Goal: Information Seeking & Learning: Learn about a topic

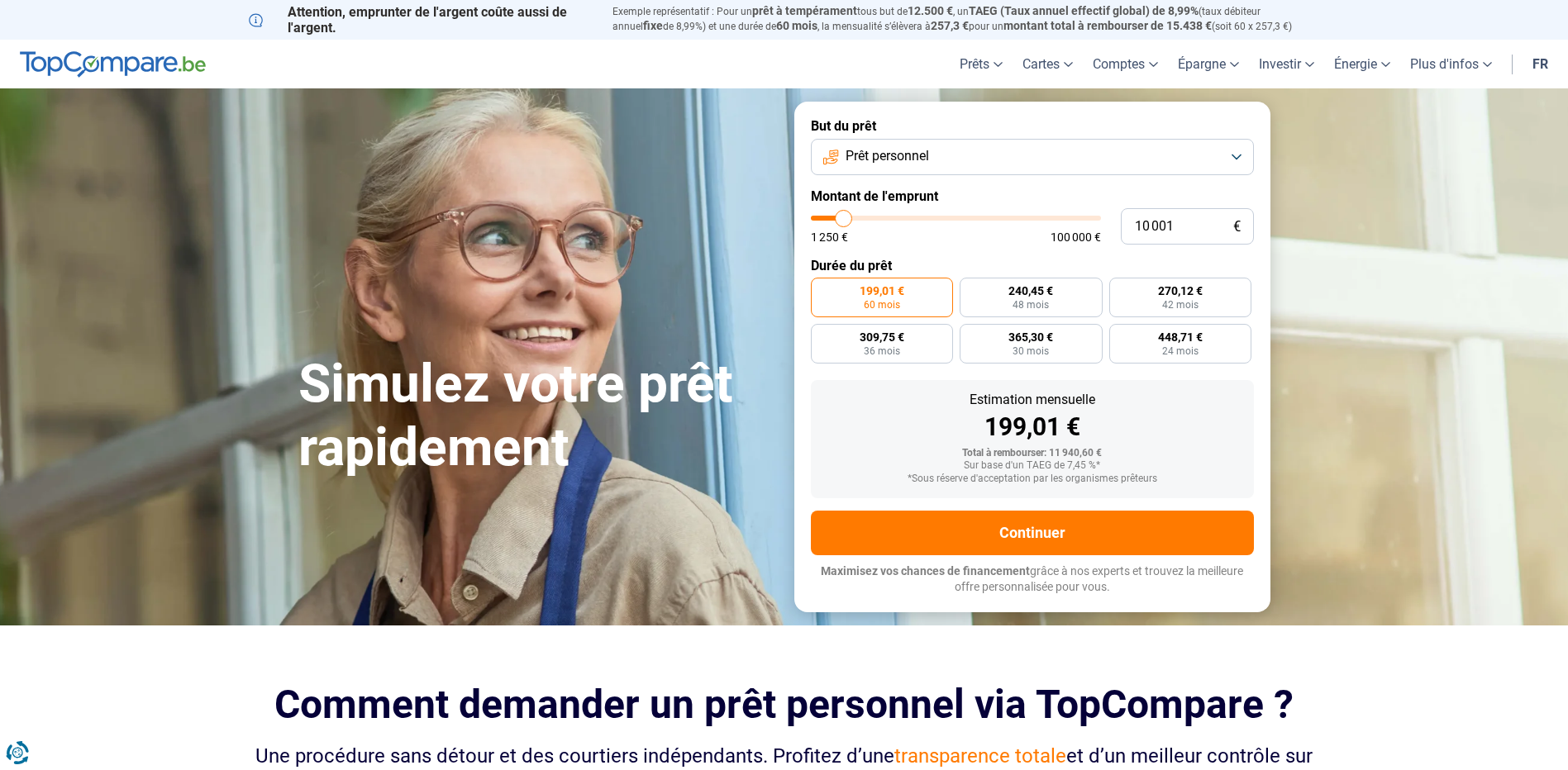
type input "10 250"
type input "10250"
type input "11 000"
type input "11000"
type input "11 750"
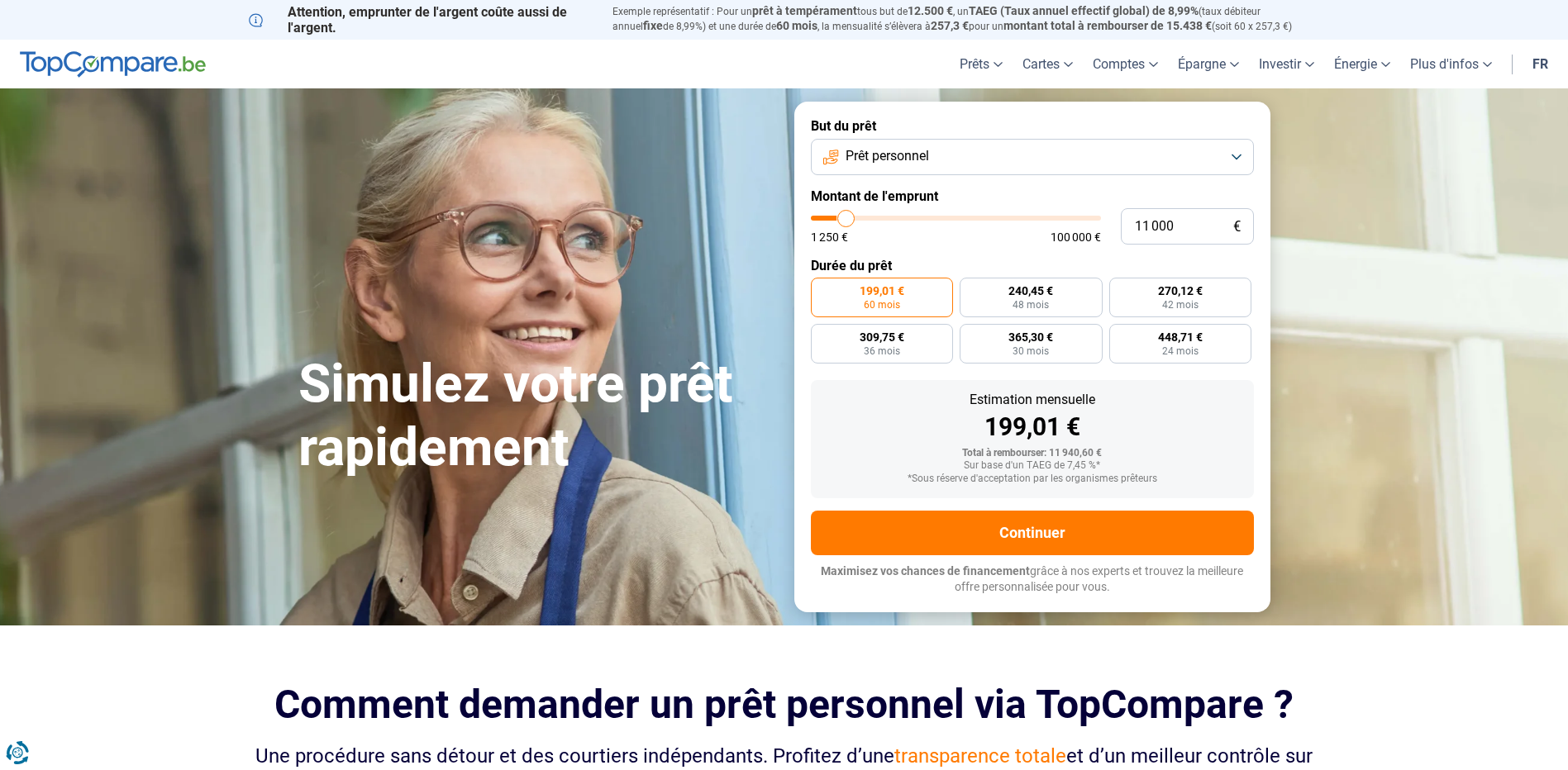
type input "11750"
type input "13 000"
type input "13000"
type input "14 750"
type input "14750"
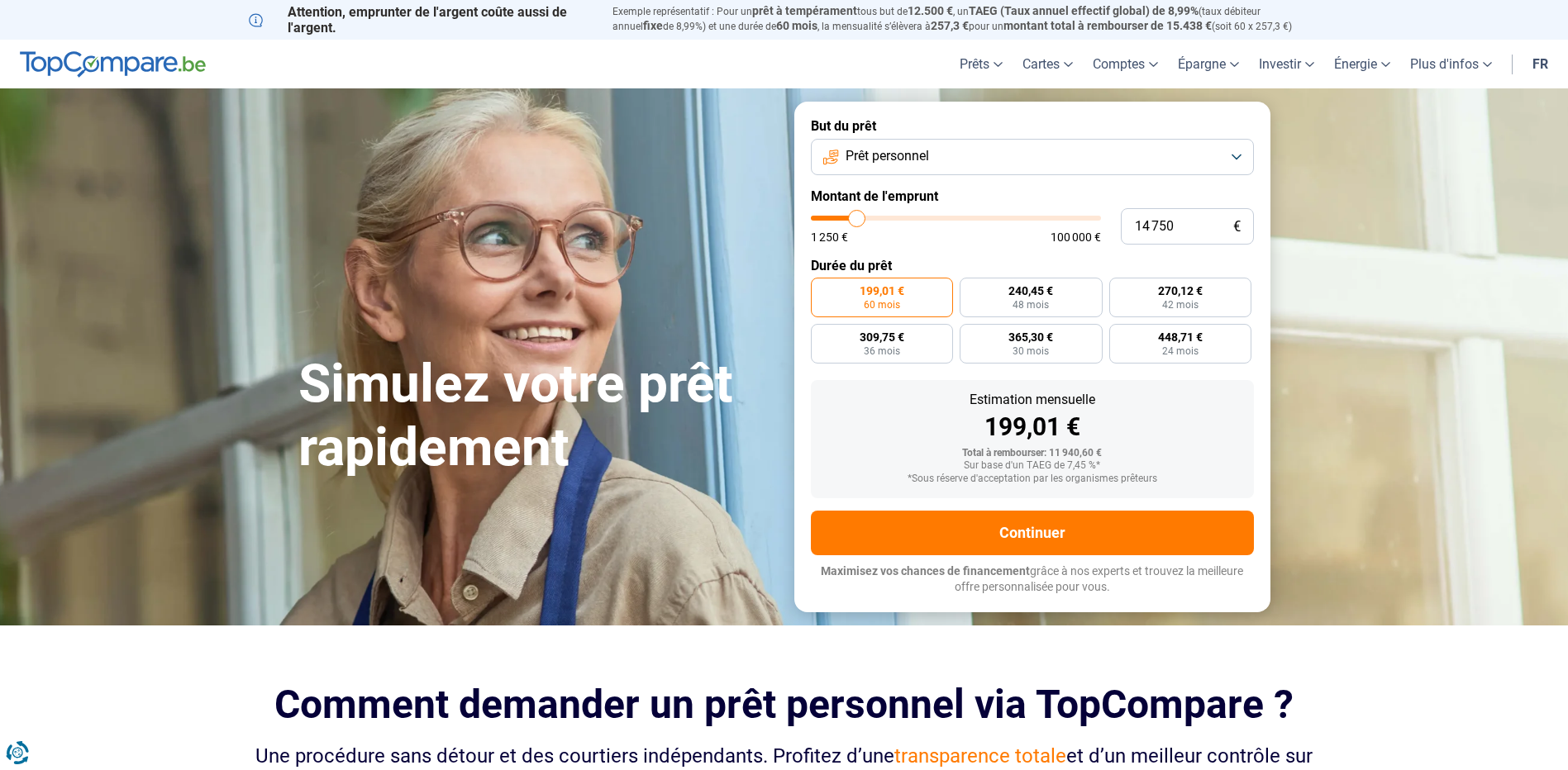
type input "16 500"
type input "16500"
type input "18 500"
type input "18500"
type input "20 250"
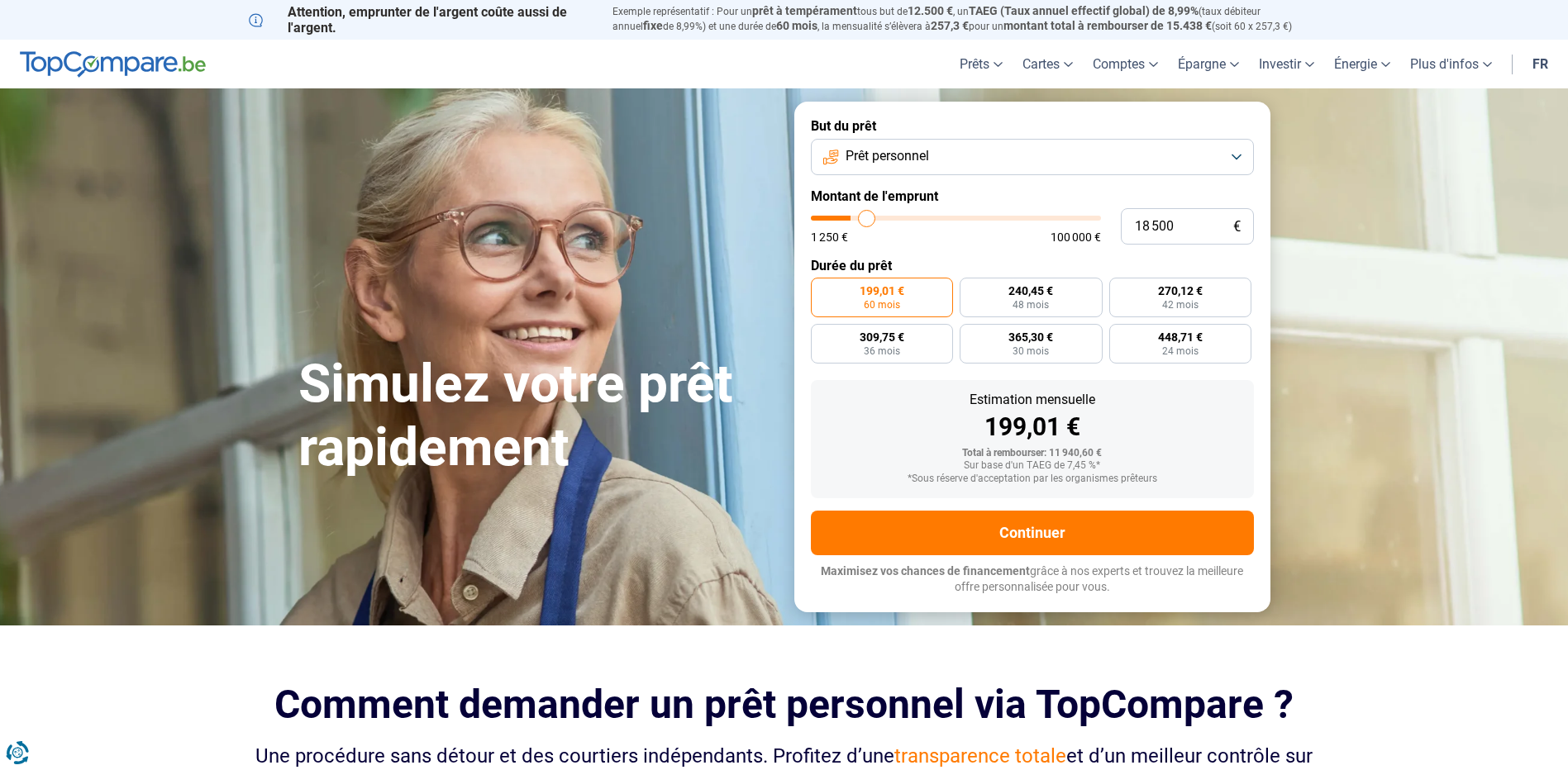
type input "20250"
type input "21 250"
type input "21250"
type input "22 000"
type input "22000"
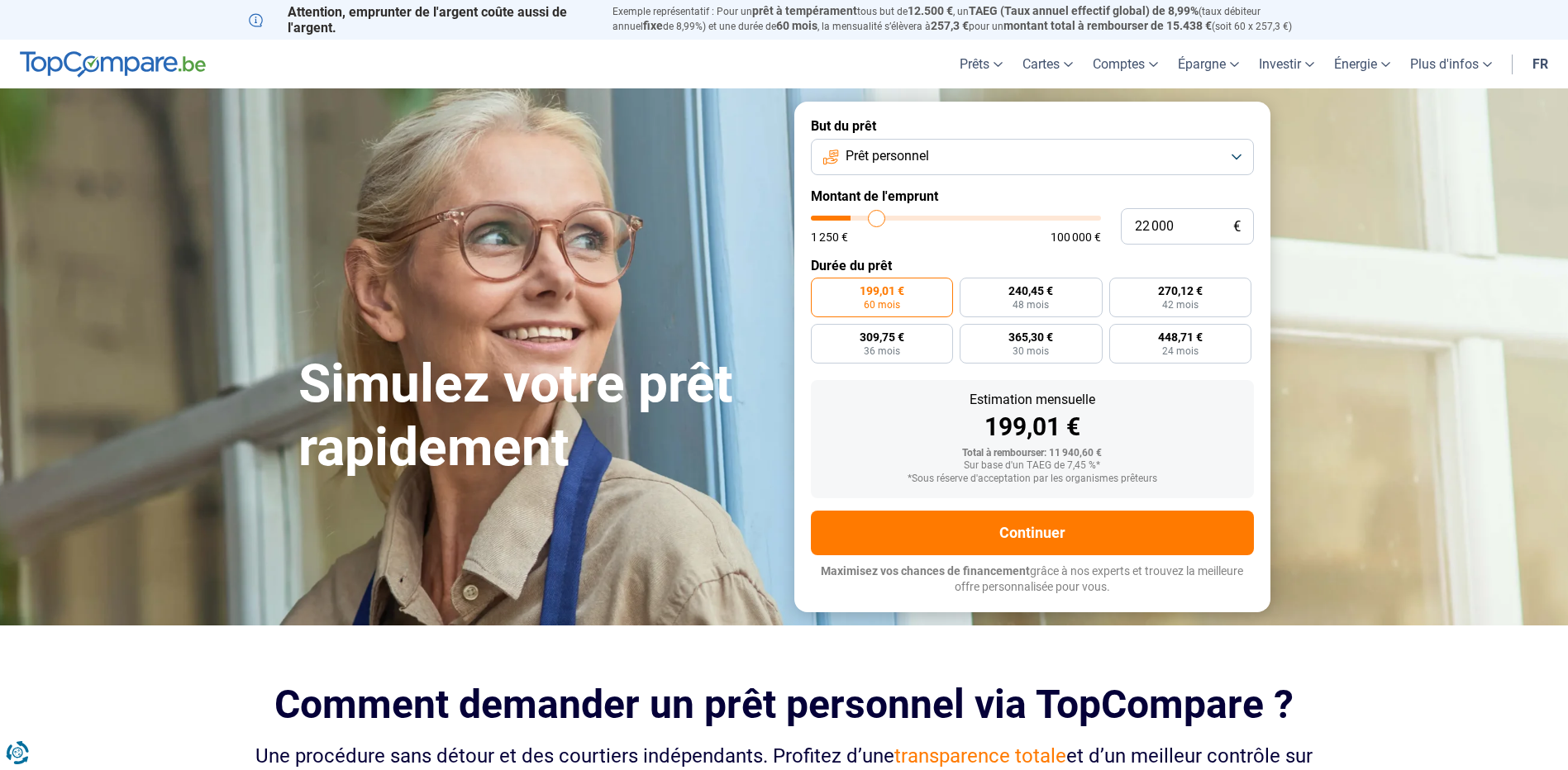
type input "23 000"
type input "23000"
type input "23 250"
type input "23250"
type input "23 750"
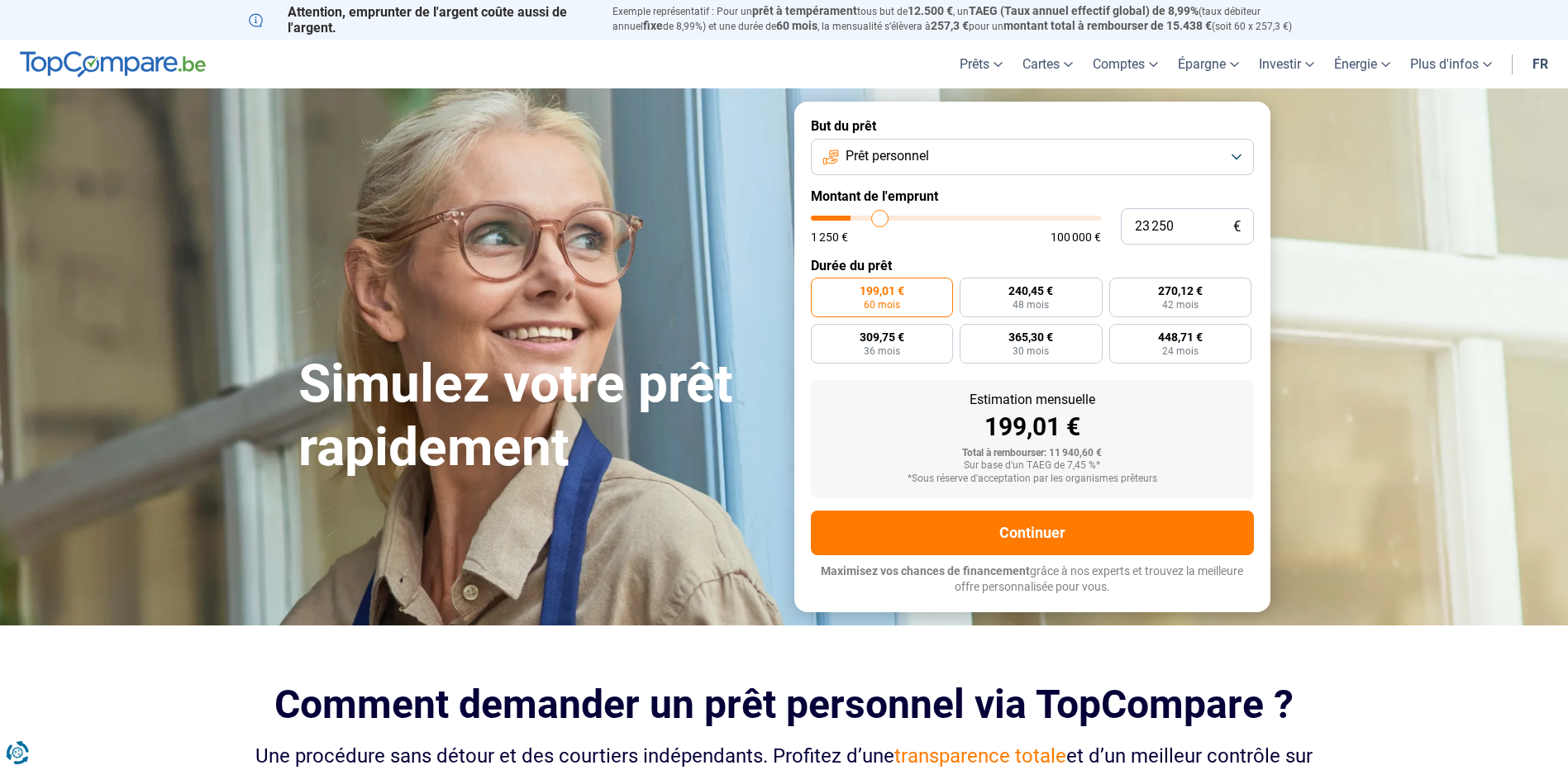
type input "23750"
type input "24 250"
type input "24250"
type input "24 750"
type input "24750"
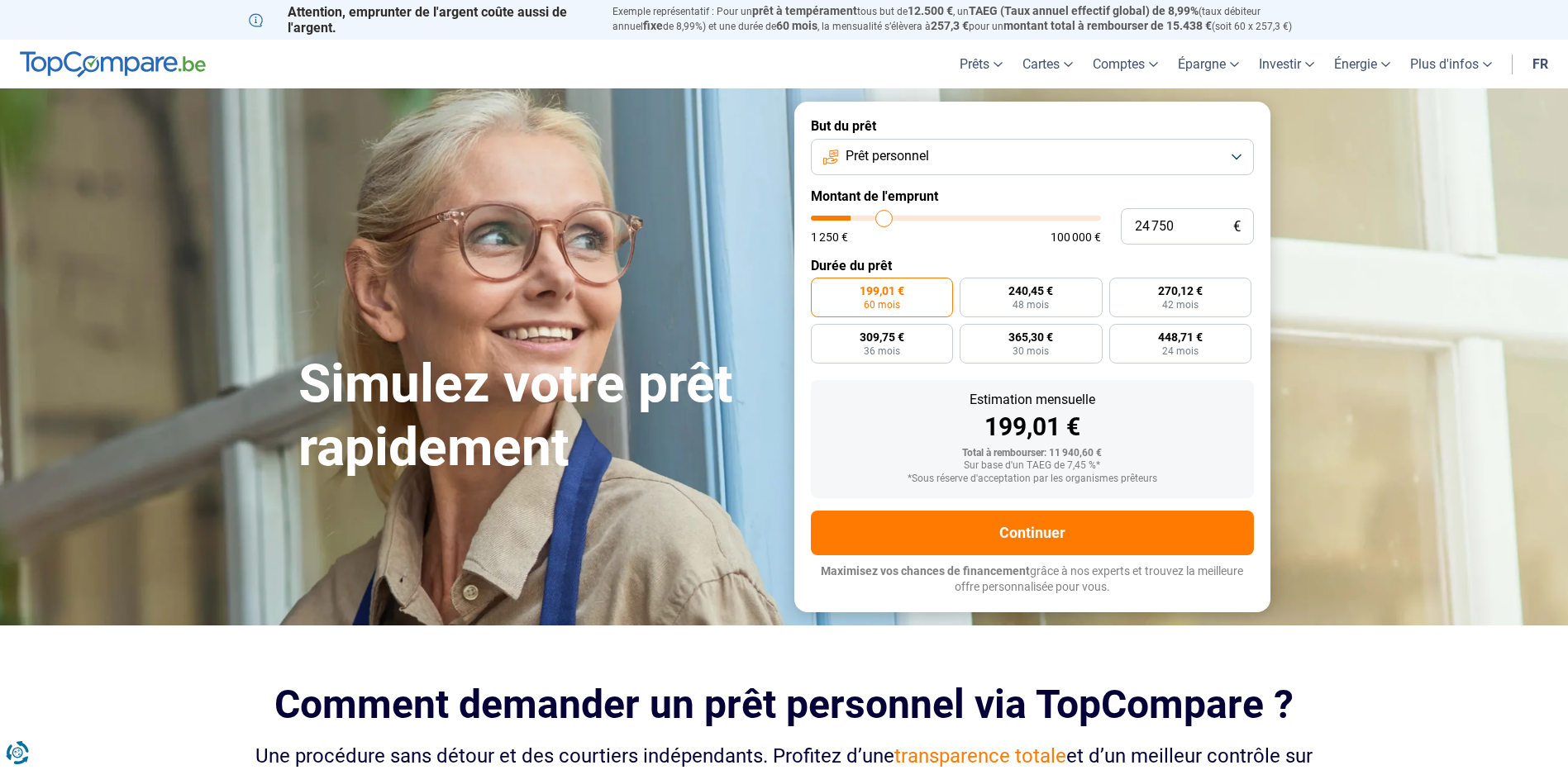
type input "25 000"
type input "25000"
type input "25 750"
type input "25750"
type input "26 000"
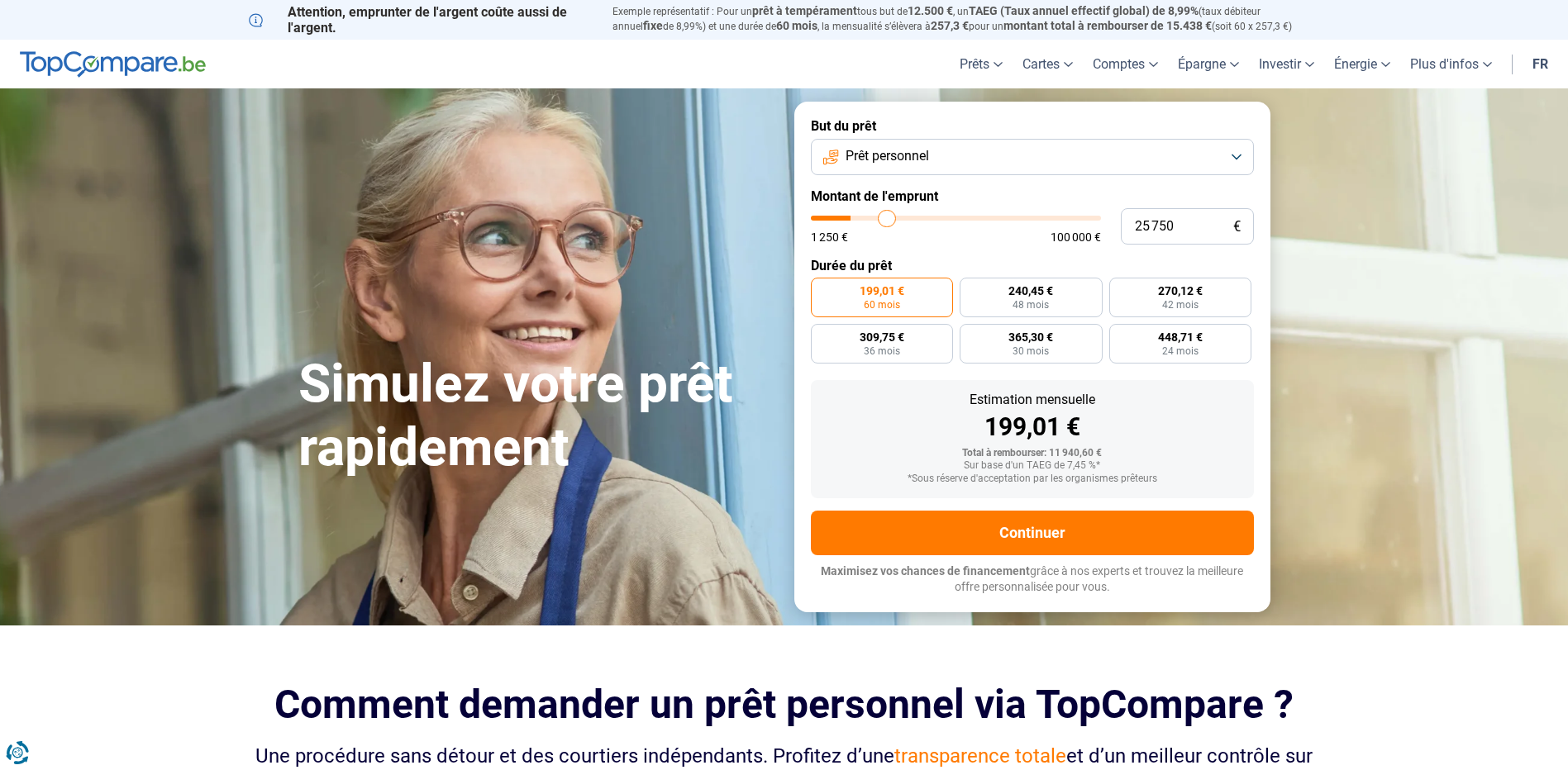
type input "26000"
type input "26 500"
type input "26500"
type input "26 750"
type input "26750"
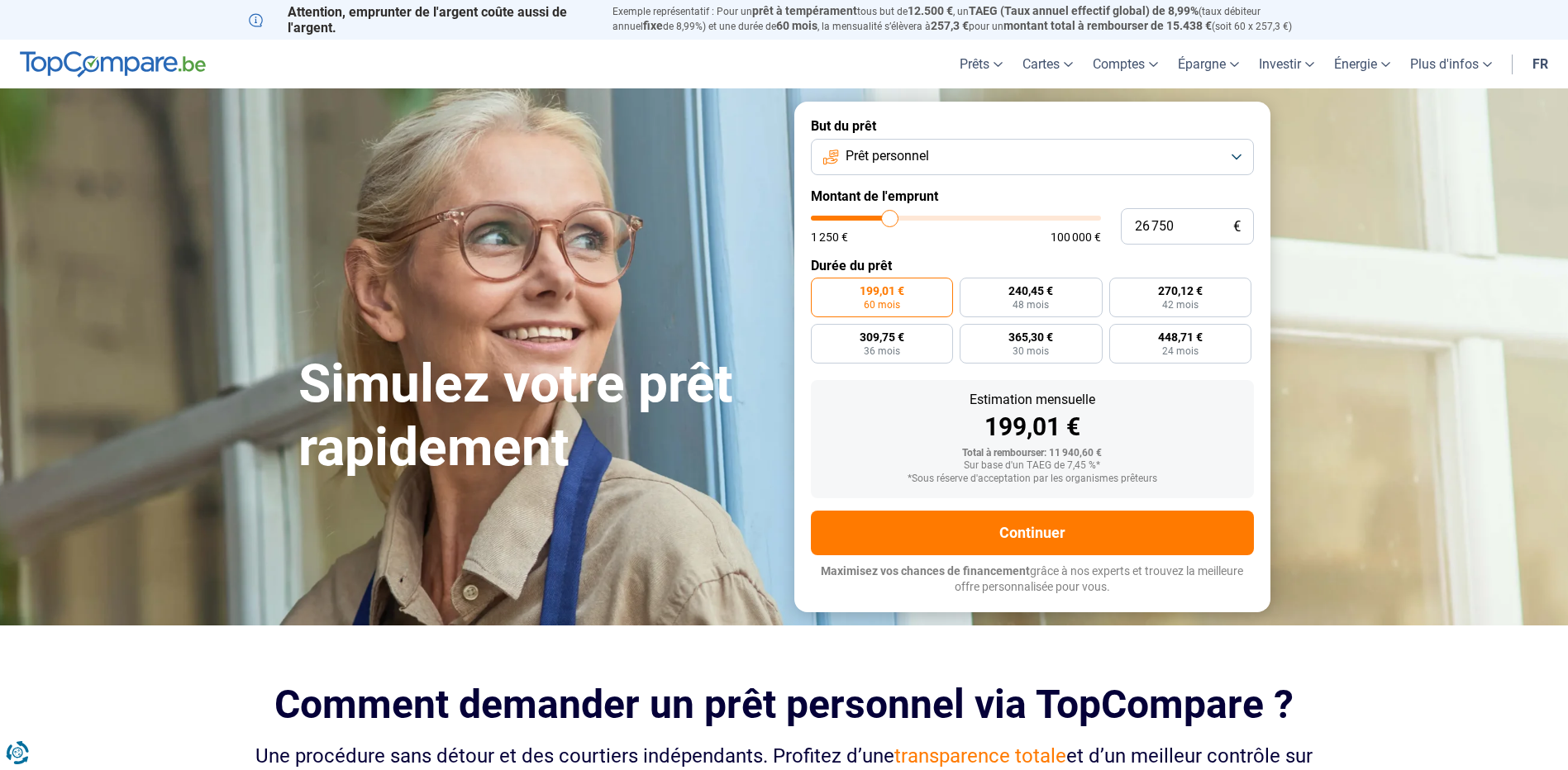
type input "27 500"
type input "27500"
type input "28 000"
type input "28000"
type input "28 250"
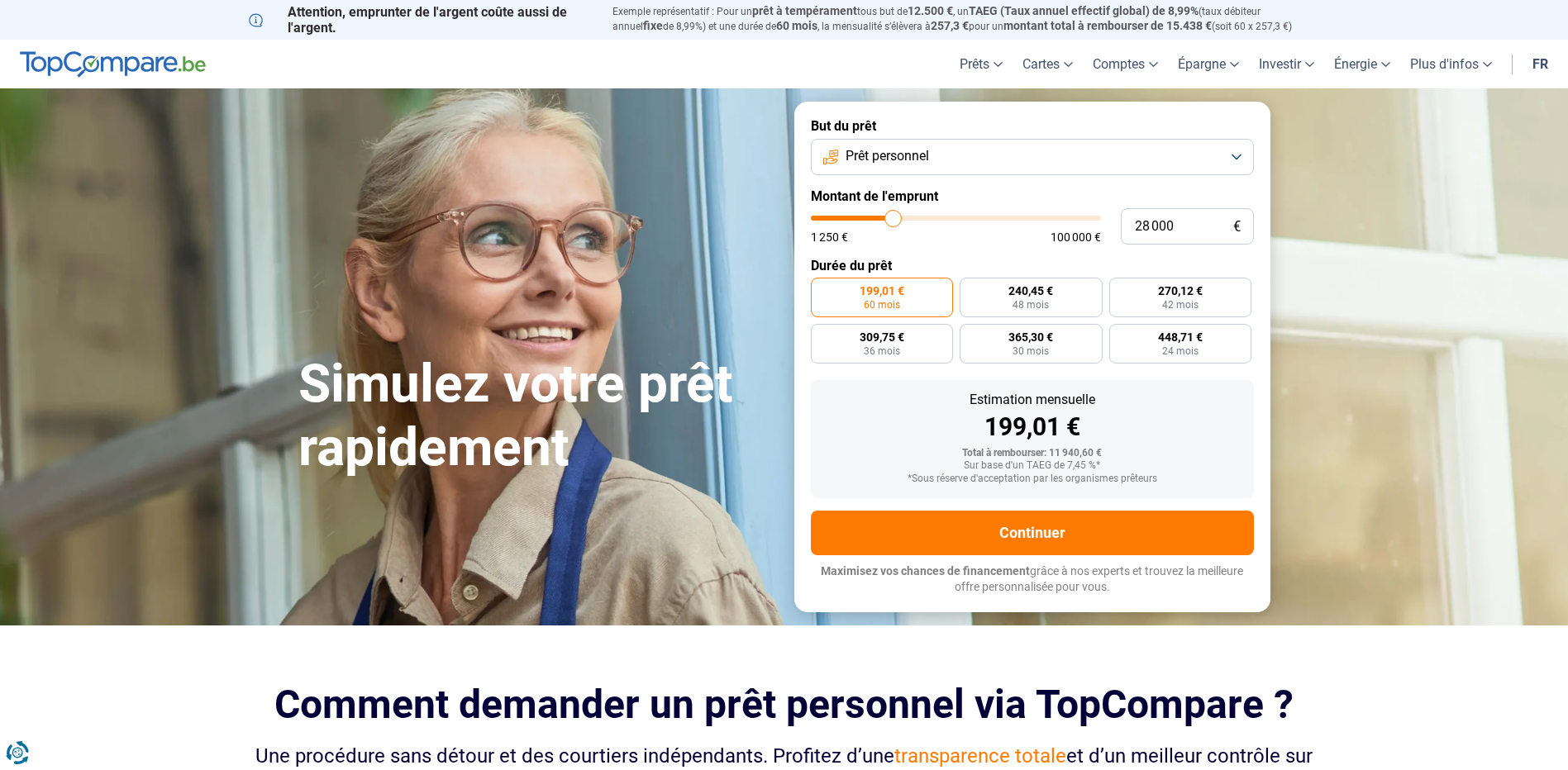
type input "28250"
type input "29 250"
type input "29250"
type input "30 250"
type input "30250"
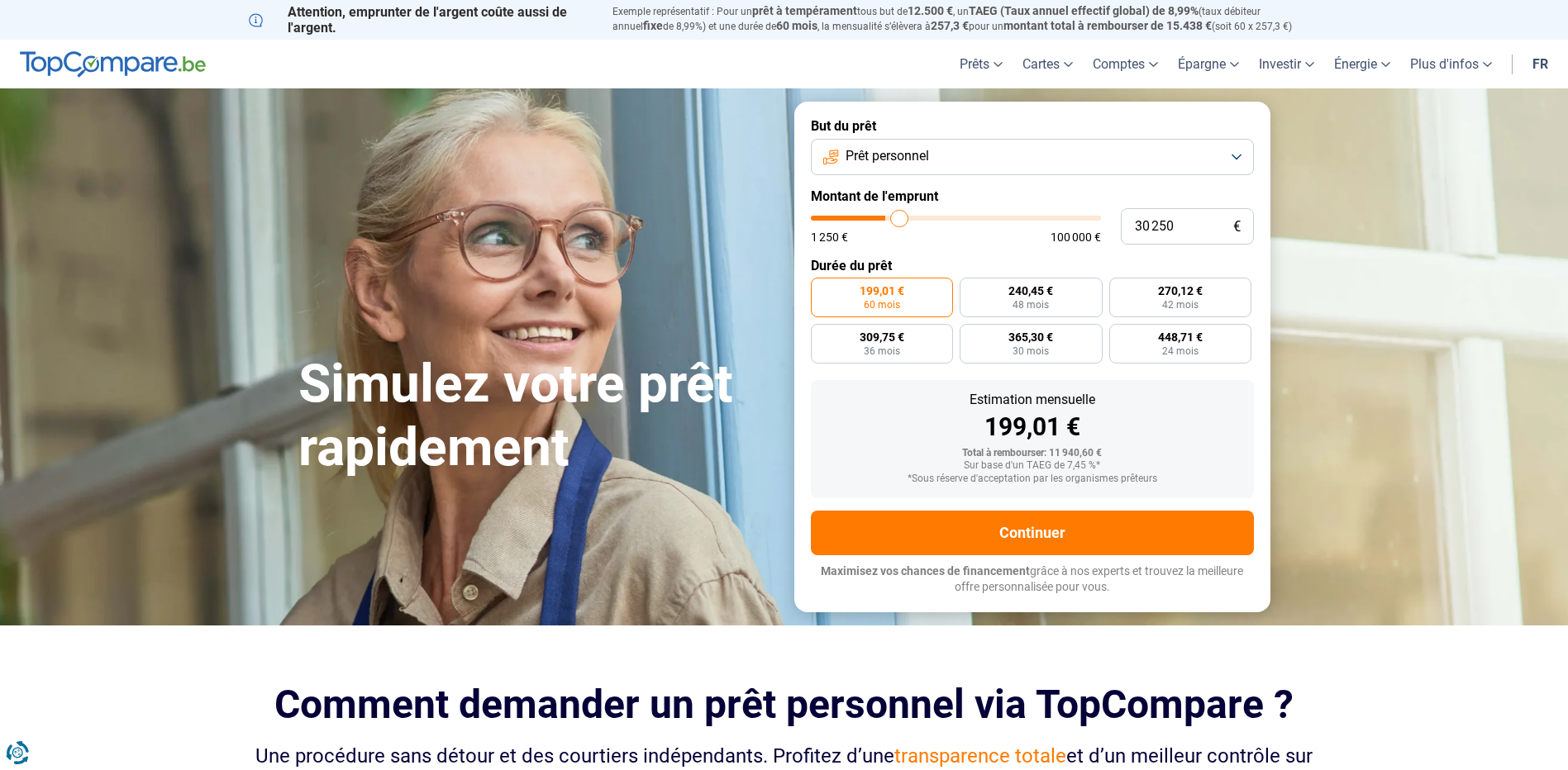
type input "30 750"
type input "30750"
type input "31 750"
type input "31750"
type input "32 750"
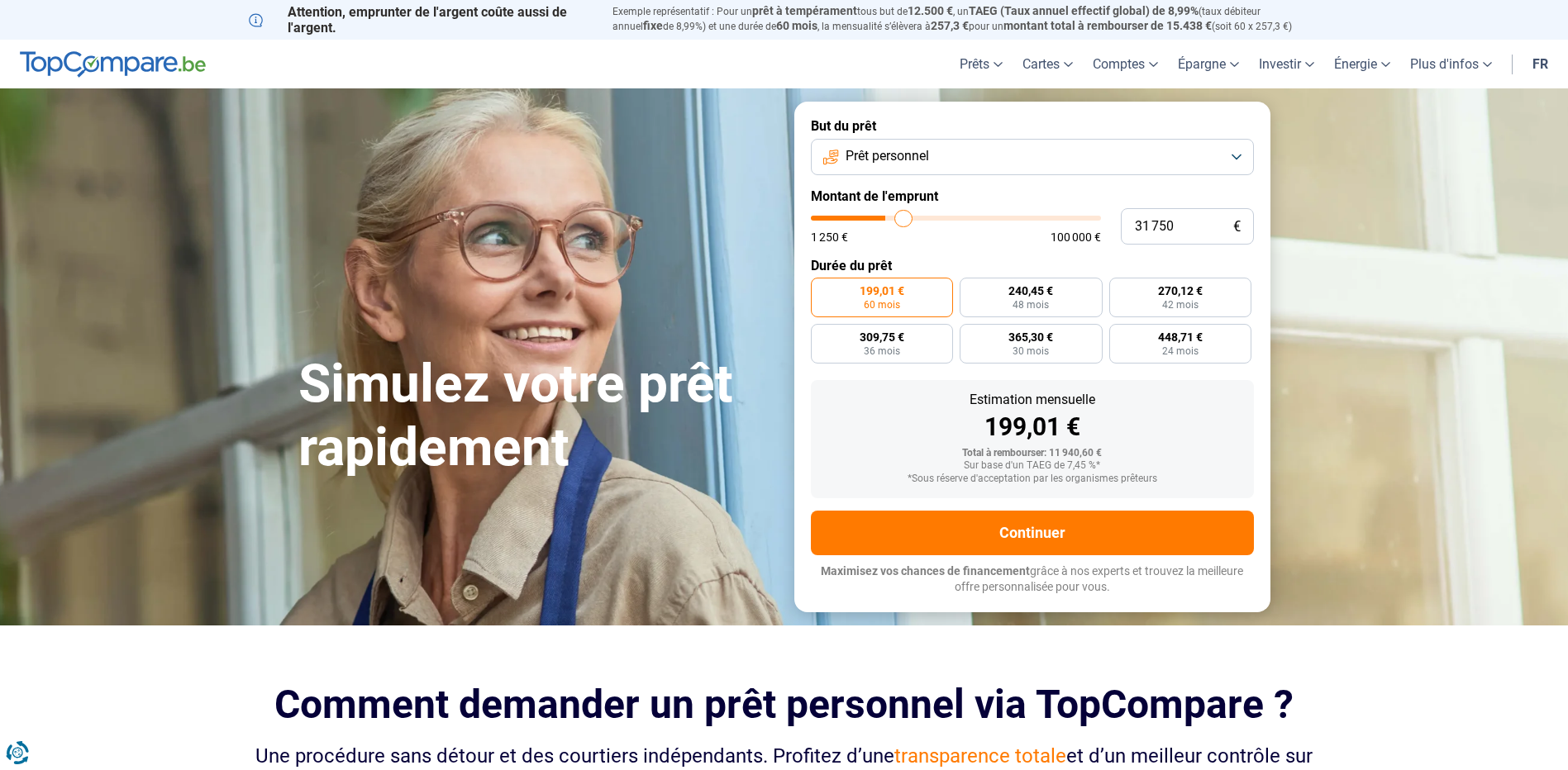
type input "32750"
type input "34 000"
type input "34000"
type input "34 750"
type input "34750"
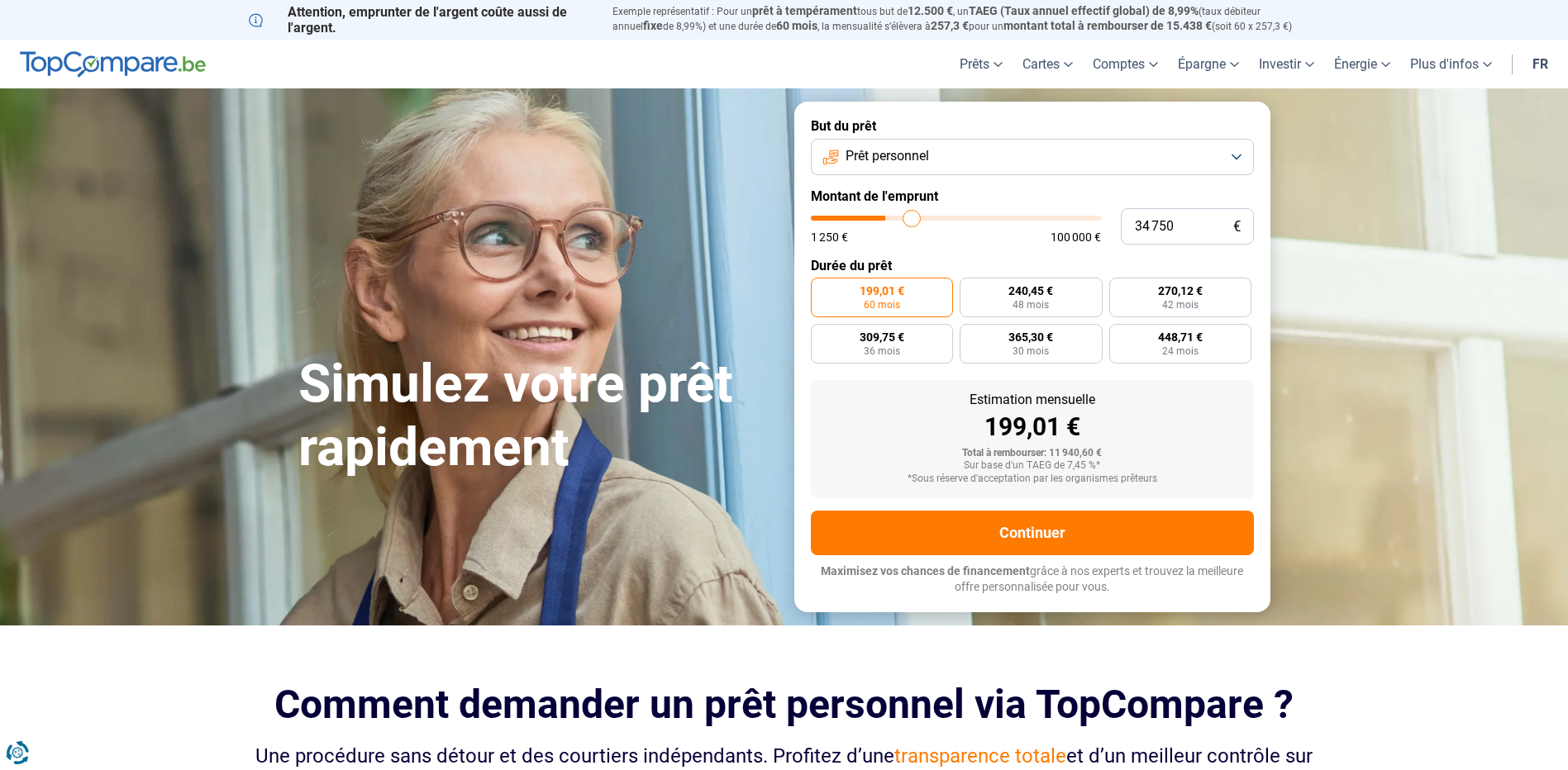
type input "35 250"
type input "35250"
type input "35 750"
type input "35750"
type input "36 500"
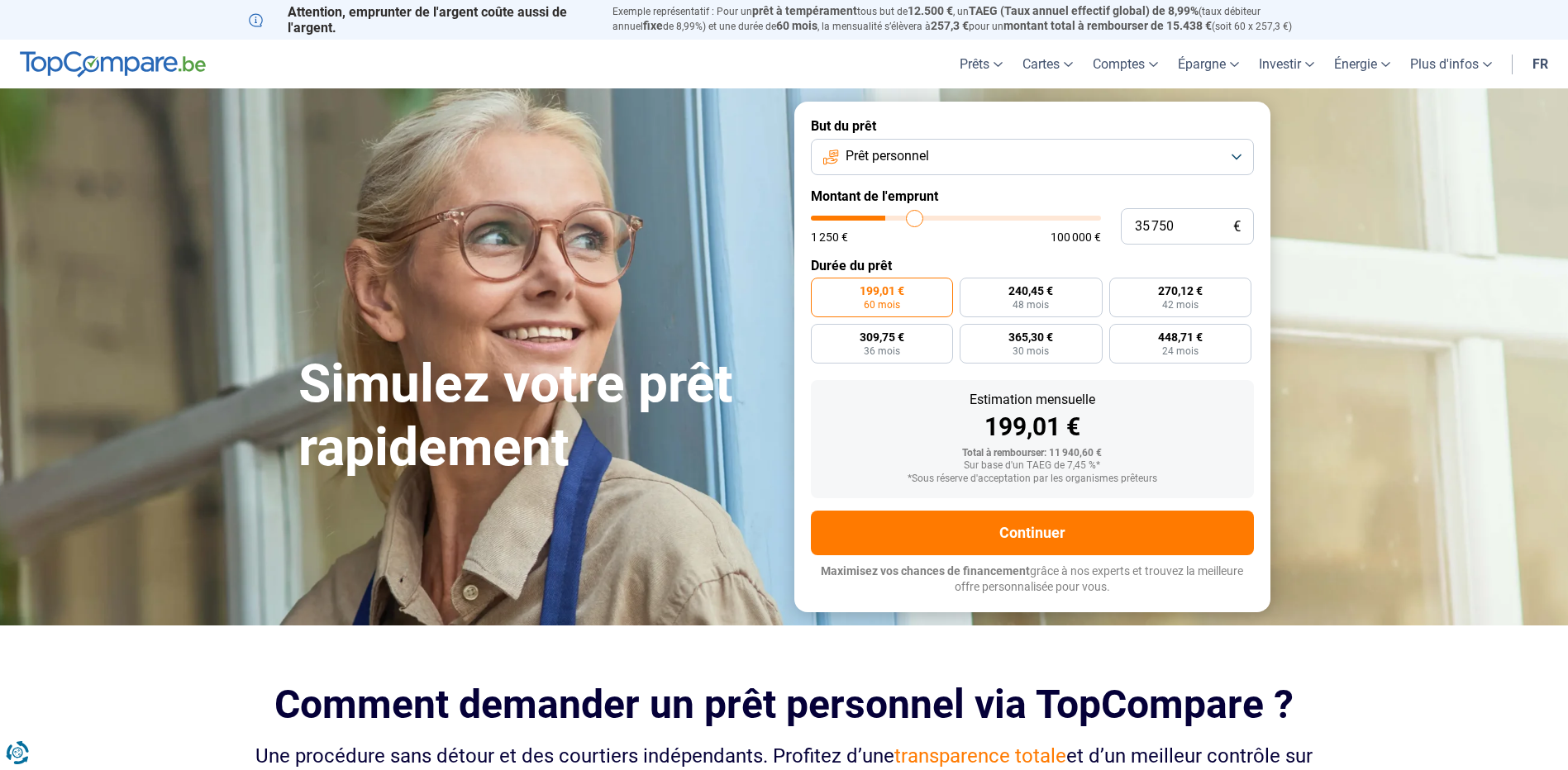
type input "36500"
type input "36 750"
type input "36750"
type input "37 000"
type input "37000"
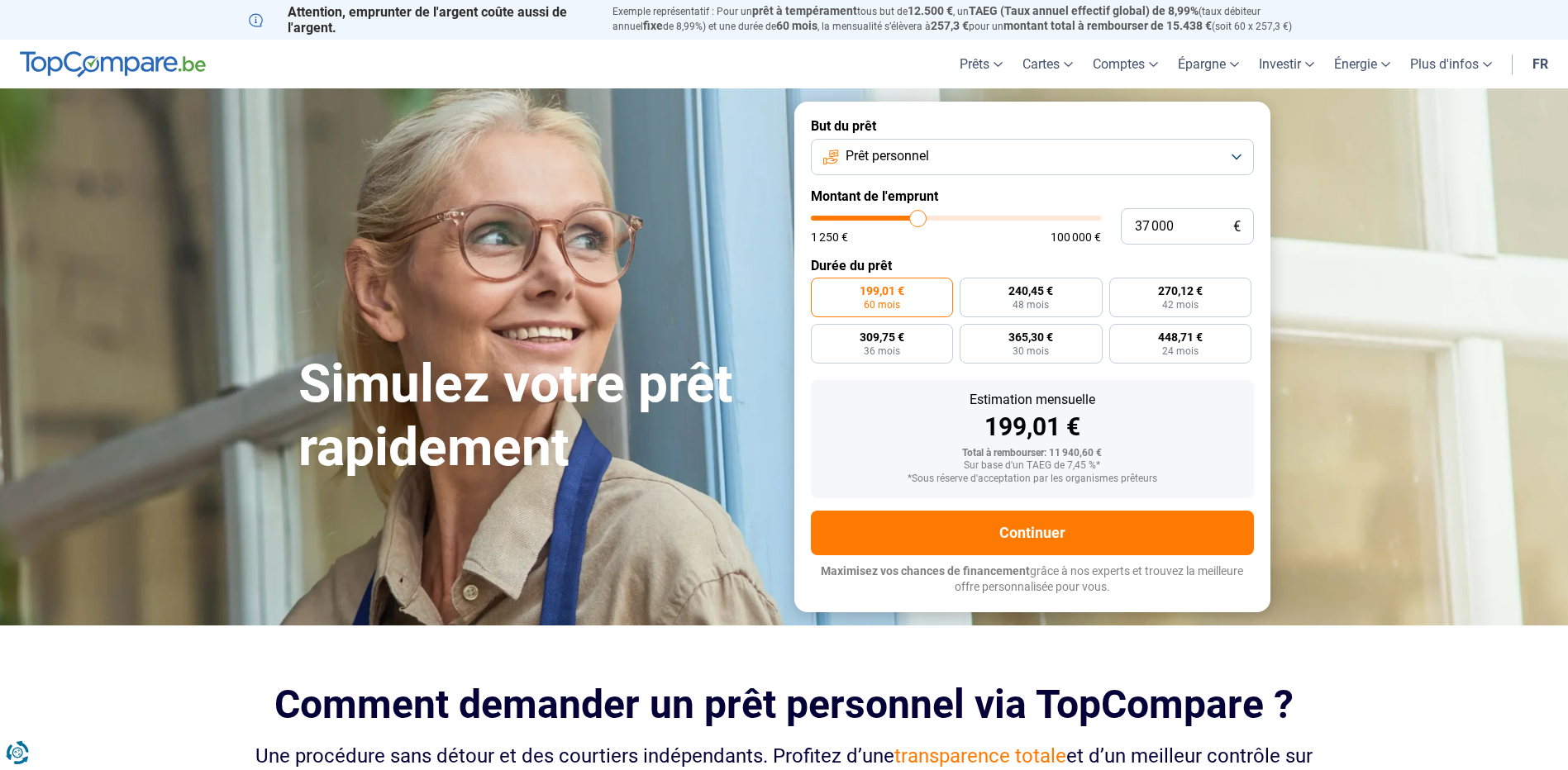
type input "37 250"
type input "37250"
type input "37 750"
type input "37750"
type input "38 000"
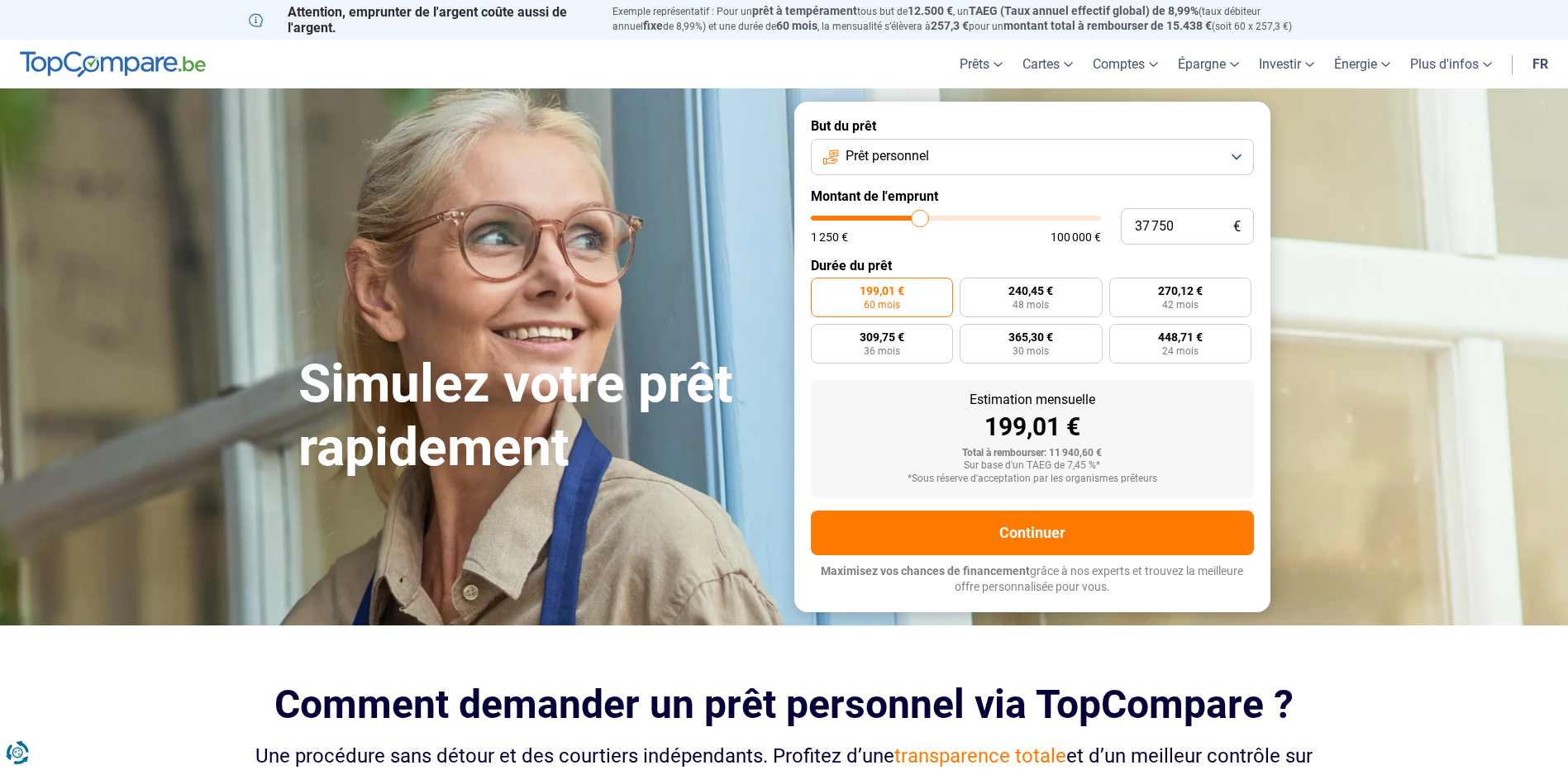
type input "38000"
type input "37 250"
type input "37250"
type input "36 750"
type input "36750"
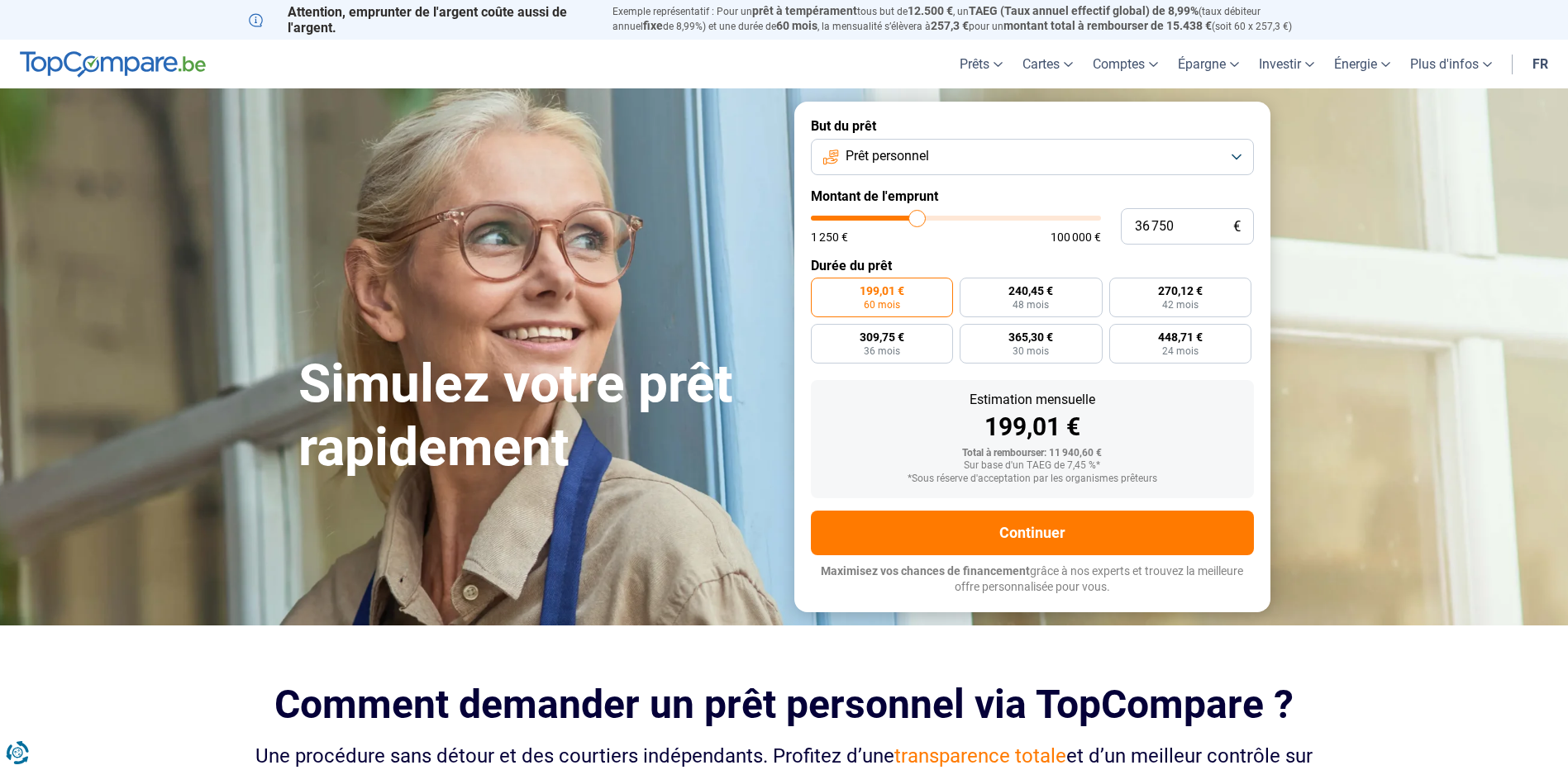
type input "36 500"
type input "36500"
type input "35 750"
type input "35750"
type input "35 500"
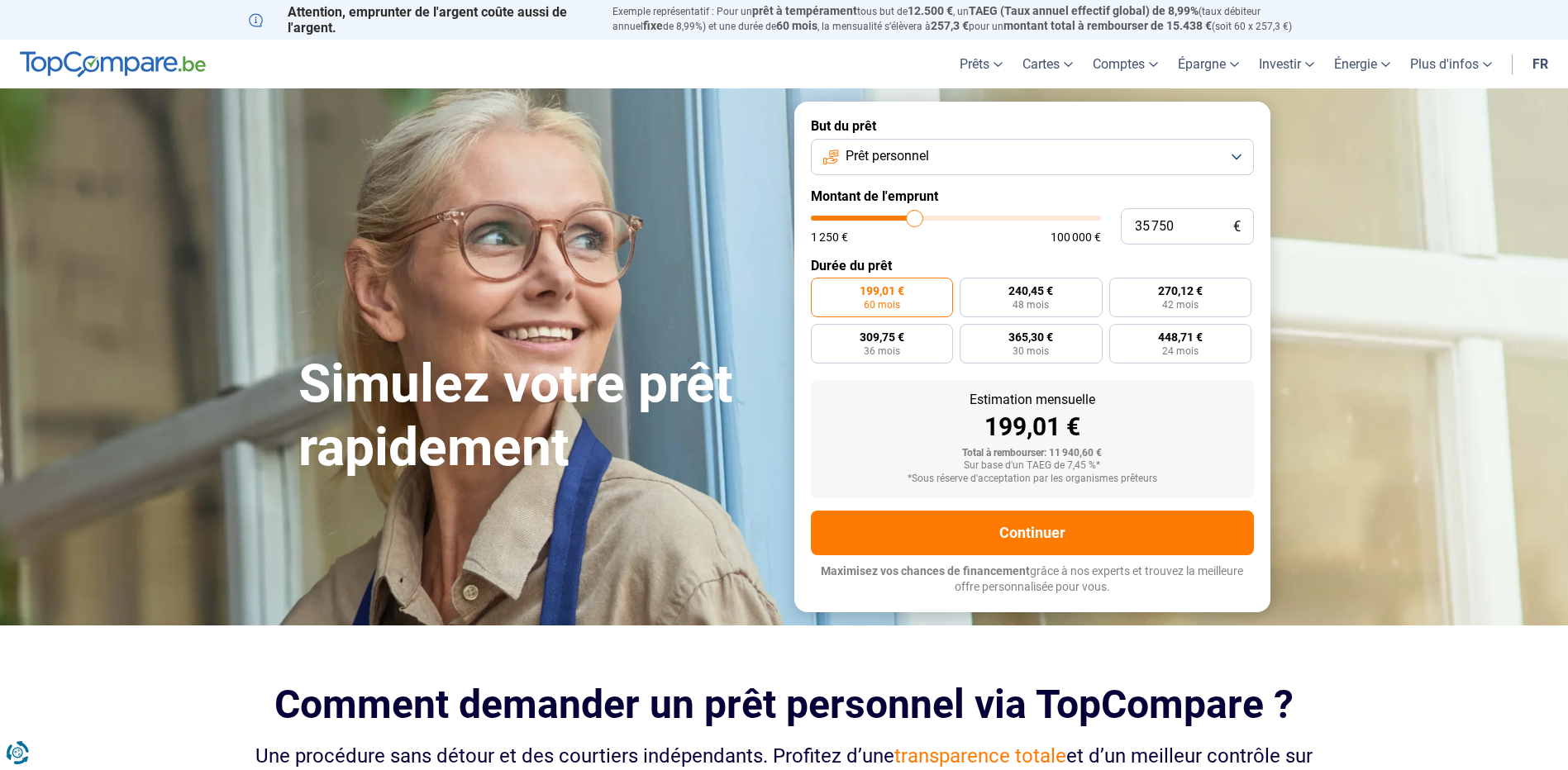
type input "35500"
type input "35 000"
type input "35000"
type input "34 250"
type input "34250"
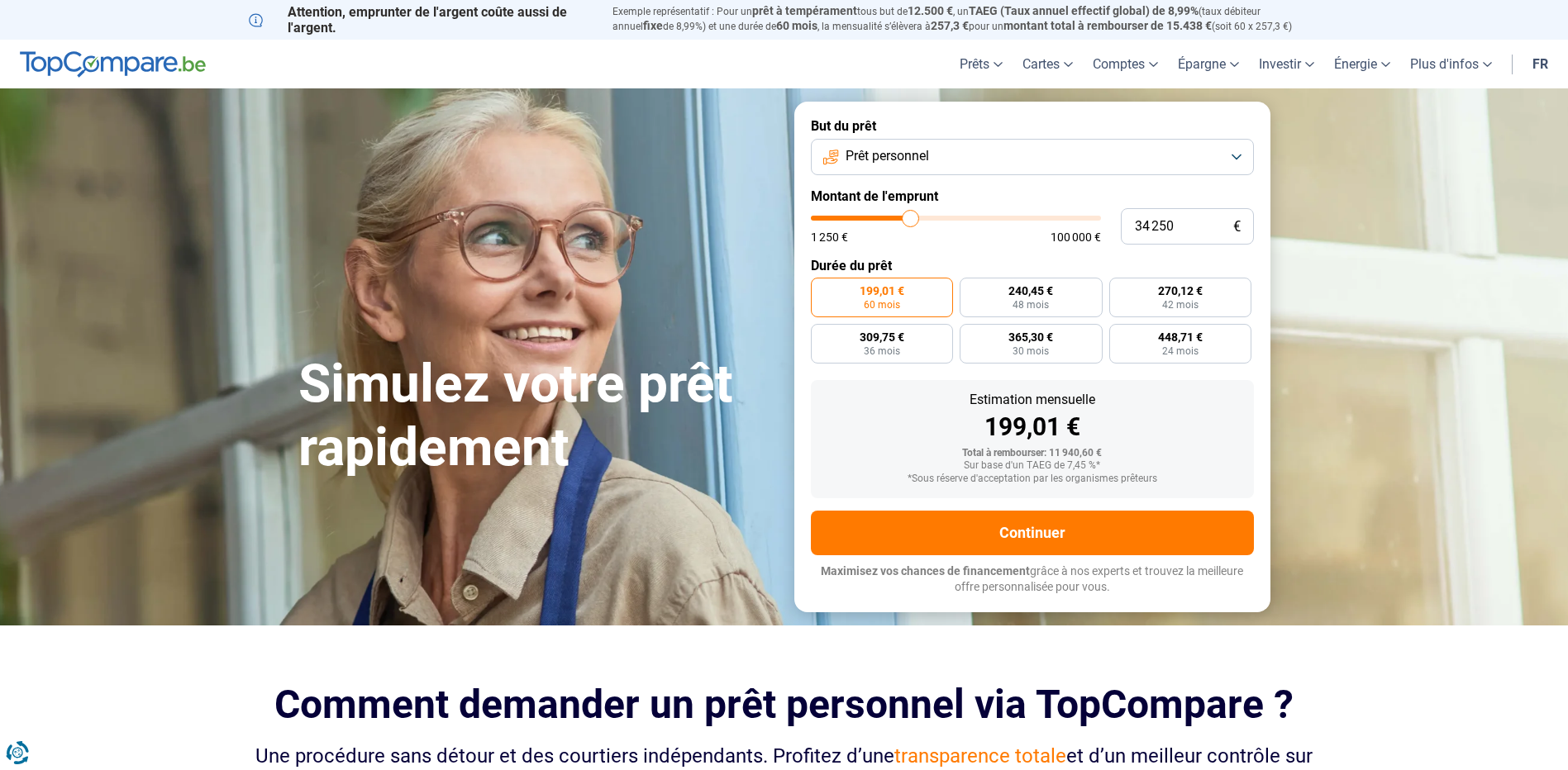
type input "33 750"
type input "33750"
type input "33 500"
type input "33500"
type input "33 250"
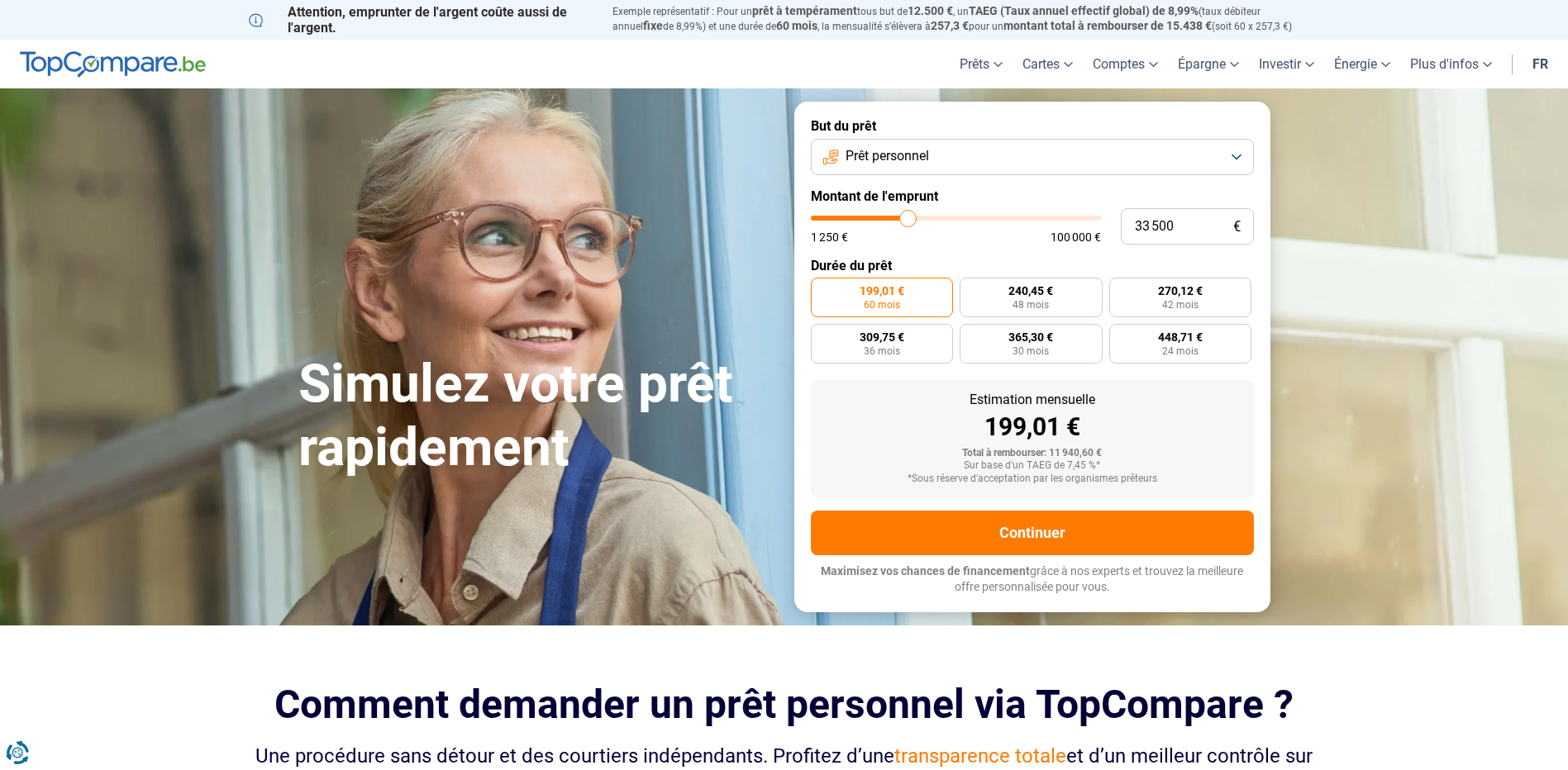
type input "33250"
type input "32 750"
type input "32750"
type input "32 250"
type input "32250"
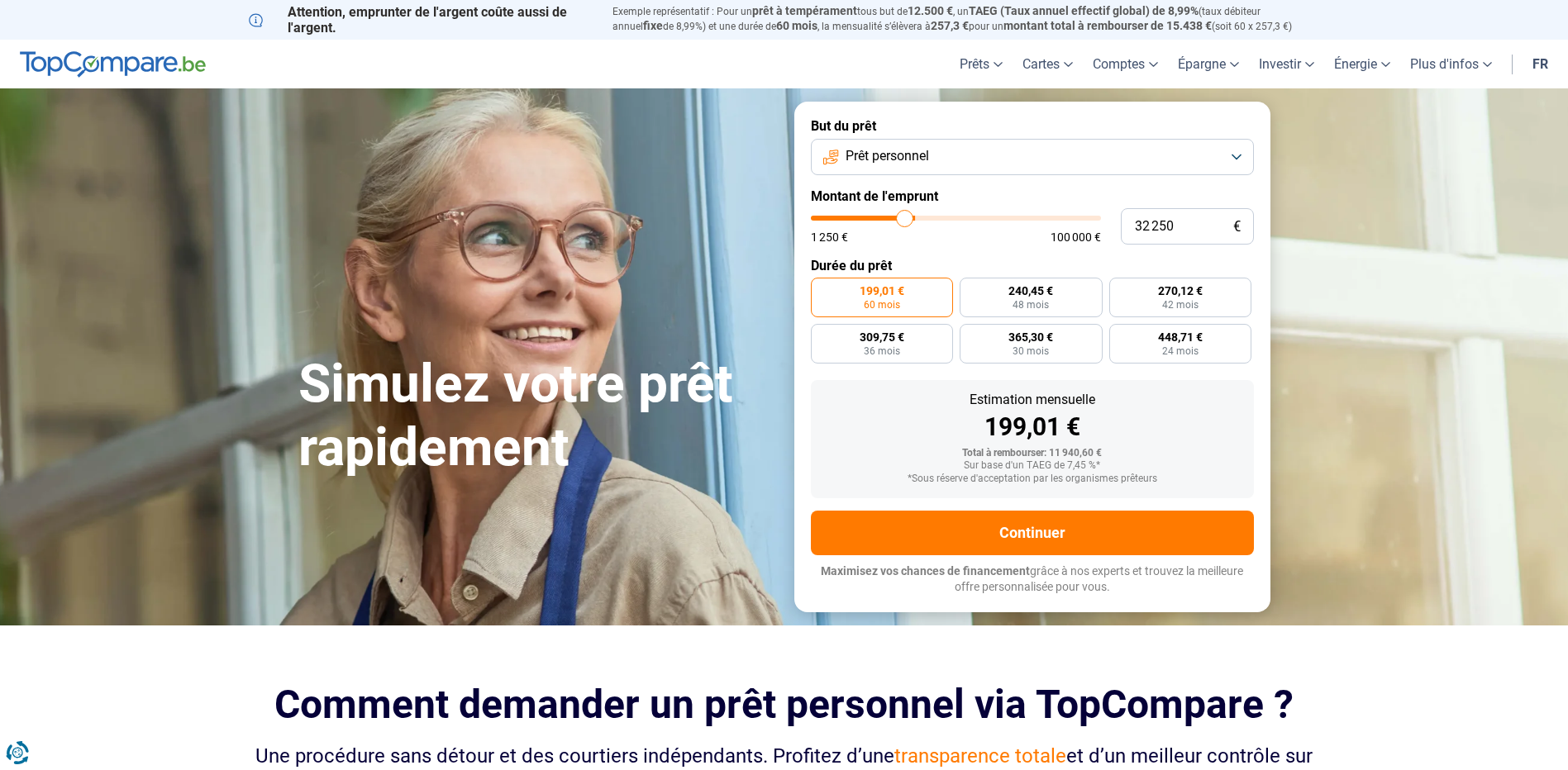
type input "31 750"
type input "31750"
type input "31 000"
type input "31000"
type input "30 750"
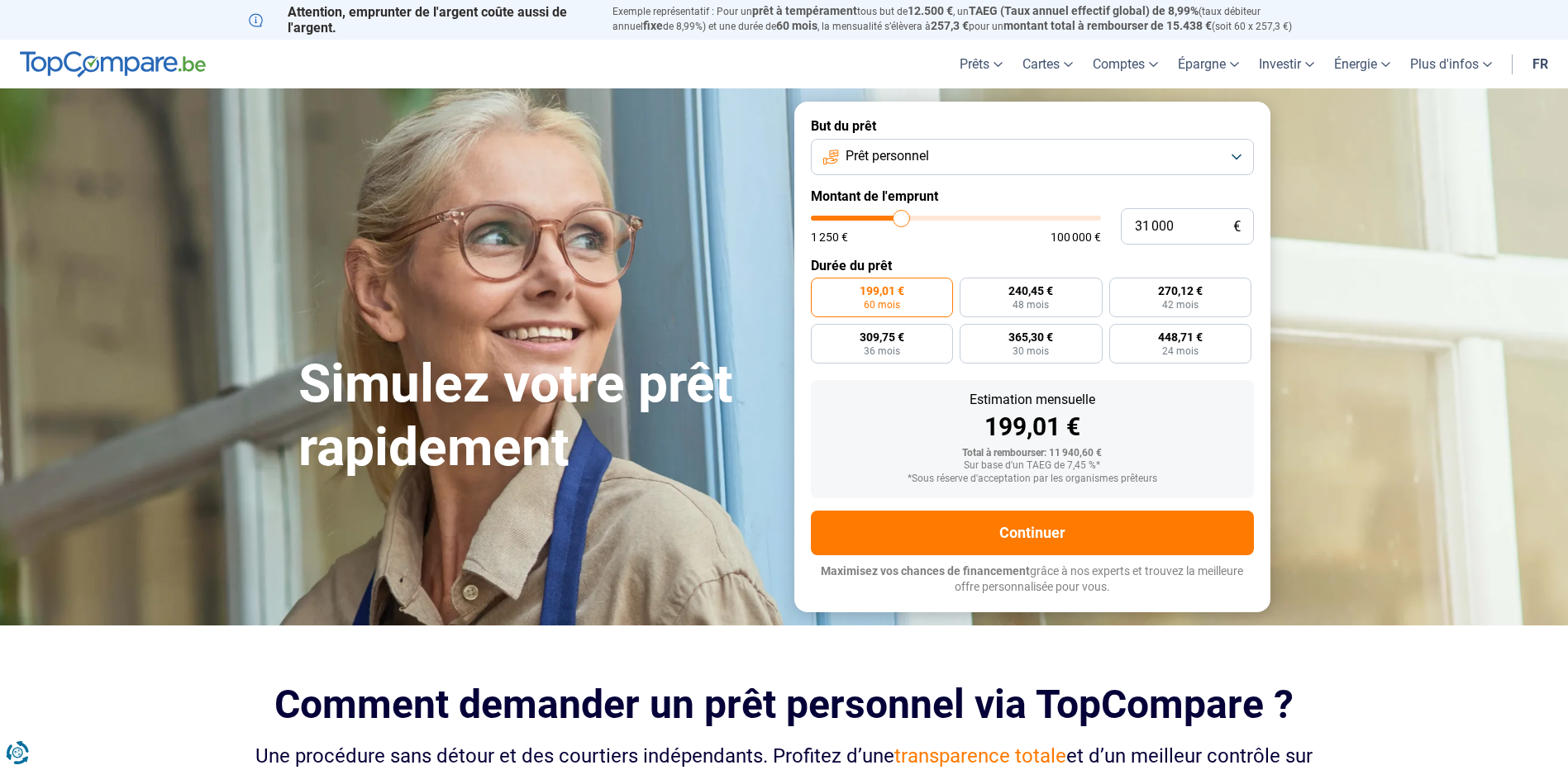
type input "30750"
type input "30 500"
type input "30500"
type input "30 250"
type input "30250"
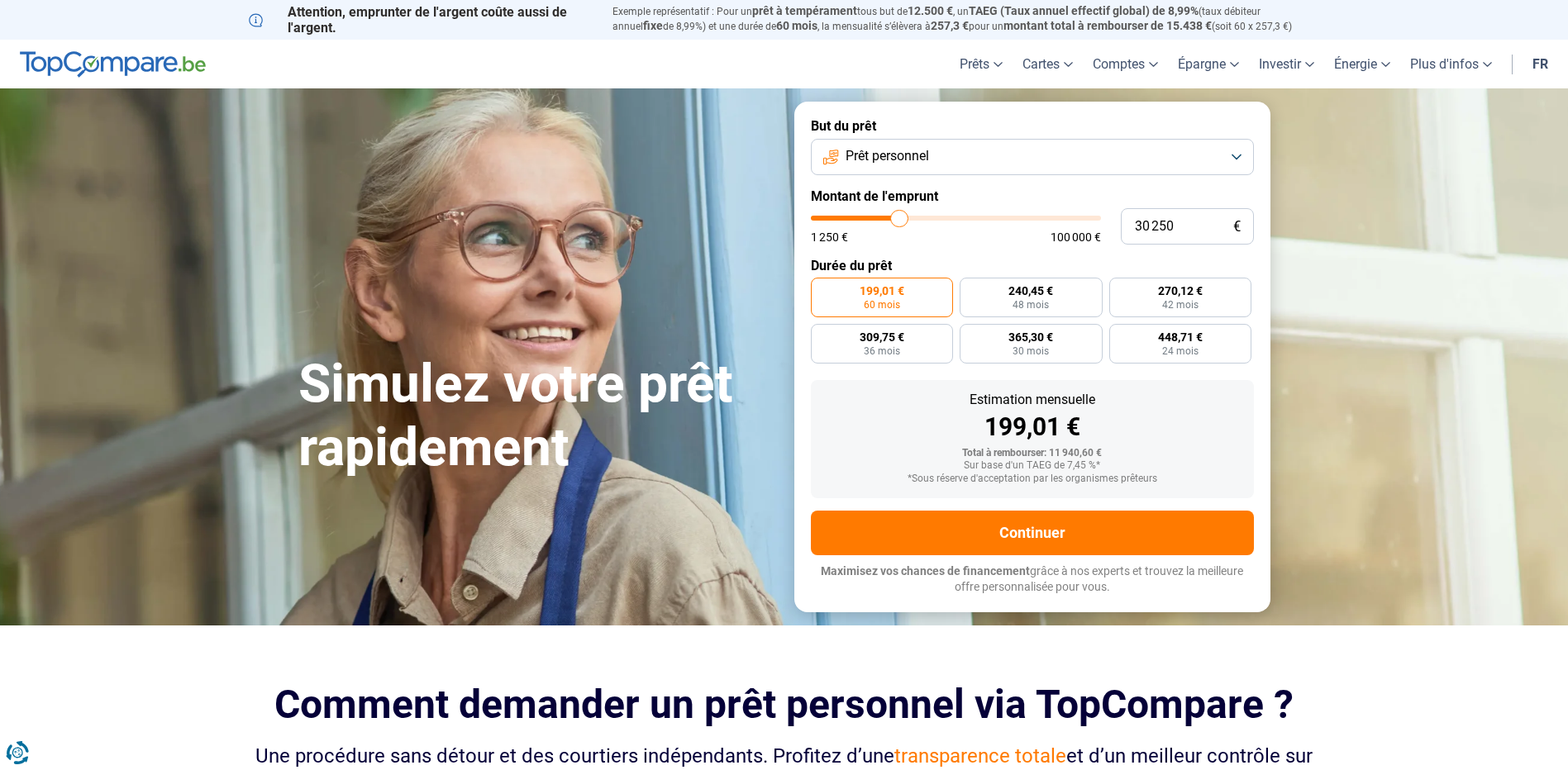
type input "30 500"
type input "30500"
type input "30 750"
type input "30750"
type input "31 000"
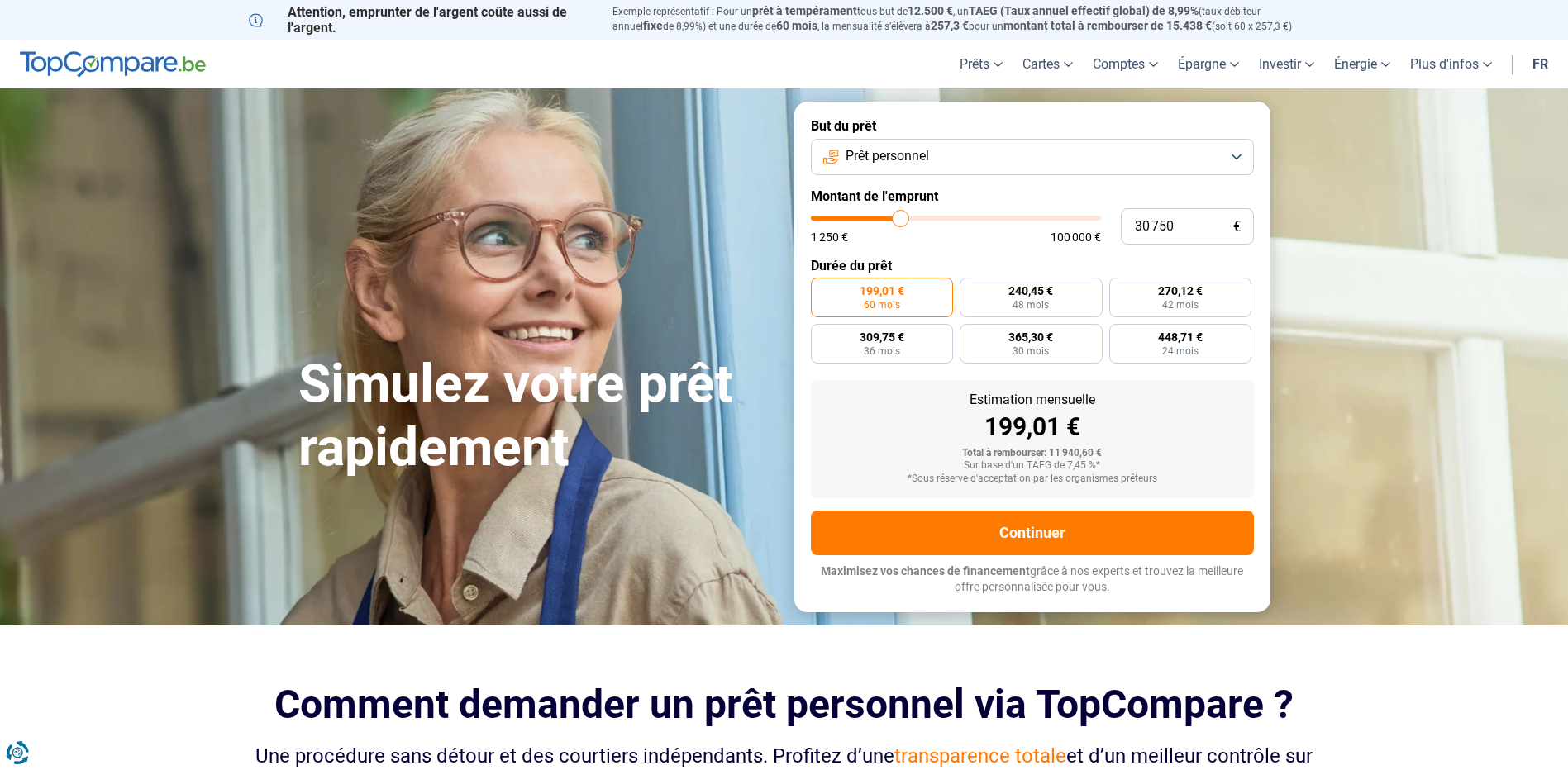
type input "31000"
type input "31 250"
drag, startPoint x: 844, startPoint y: 218, endPoint x: 903, endPoint y: 227, distance: 59.7
type input "31250"
click at [903, 220] on input "range" at bounding box center [955, 218] width 290 height 5
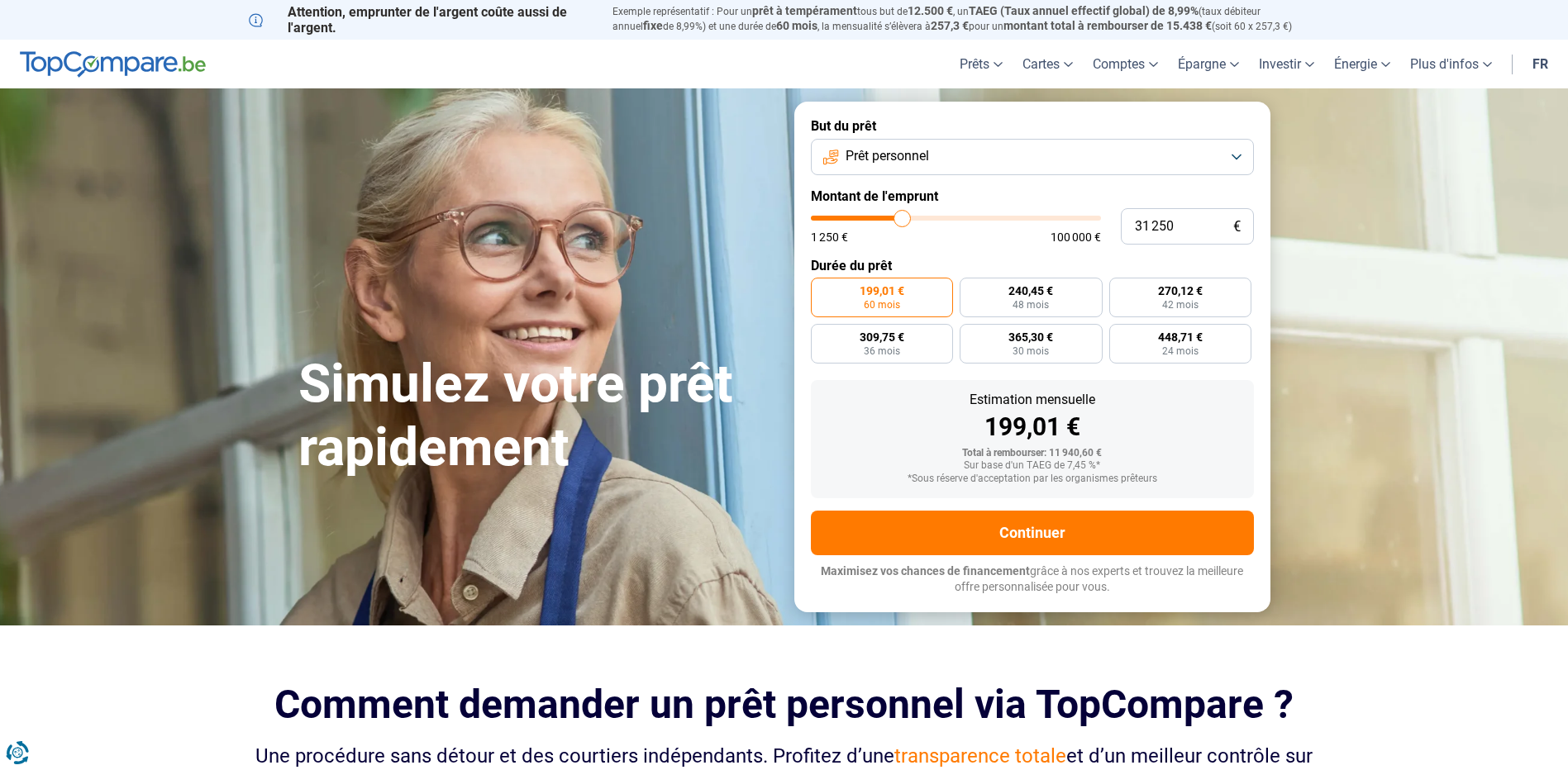
radio input "false"
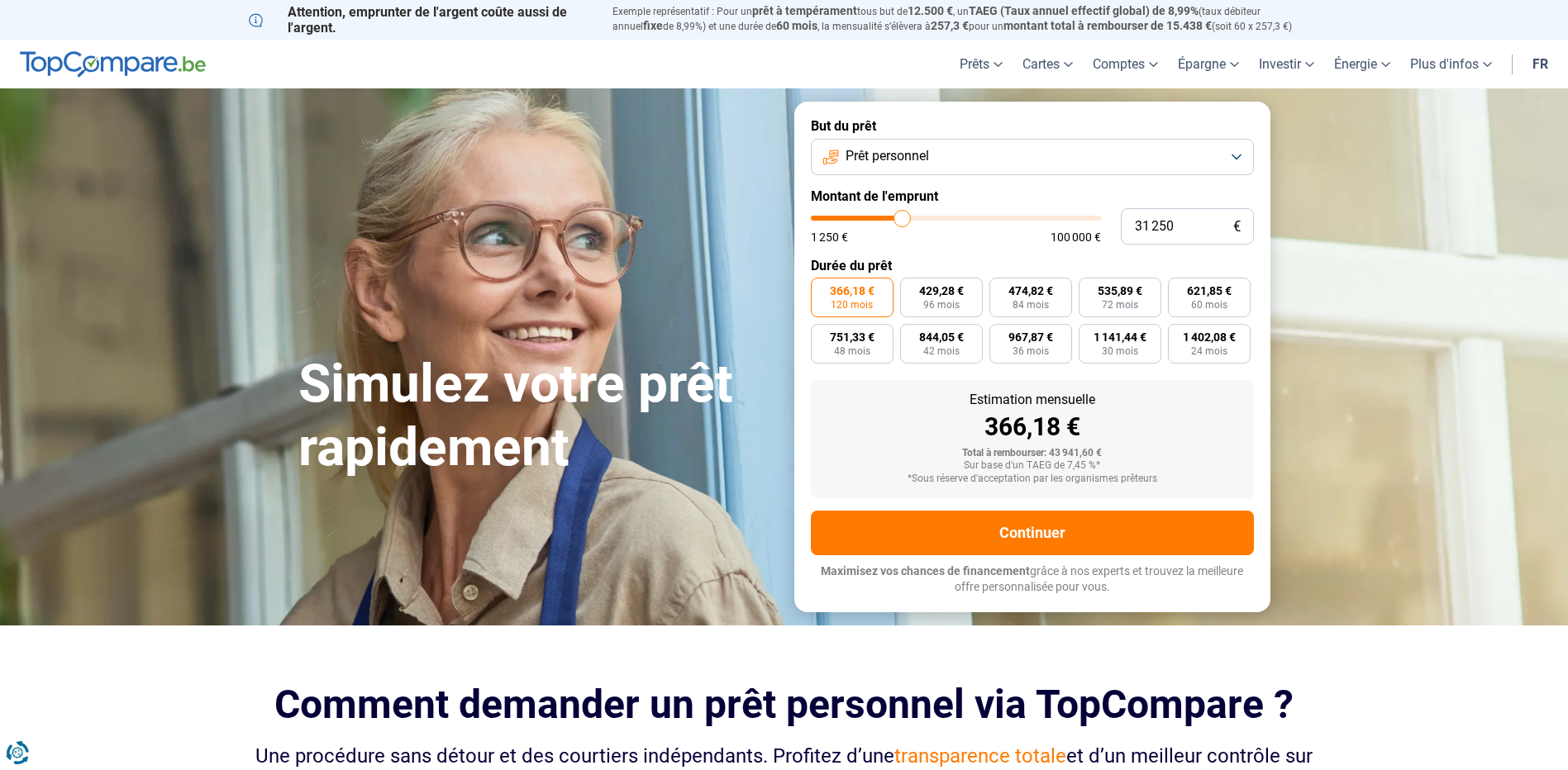
type input "34 000"
type input "34000"
type input "34 250"
type input "34250"
type input "34 750"
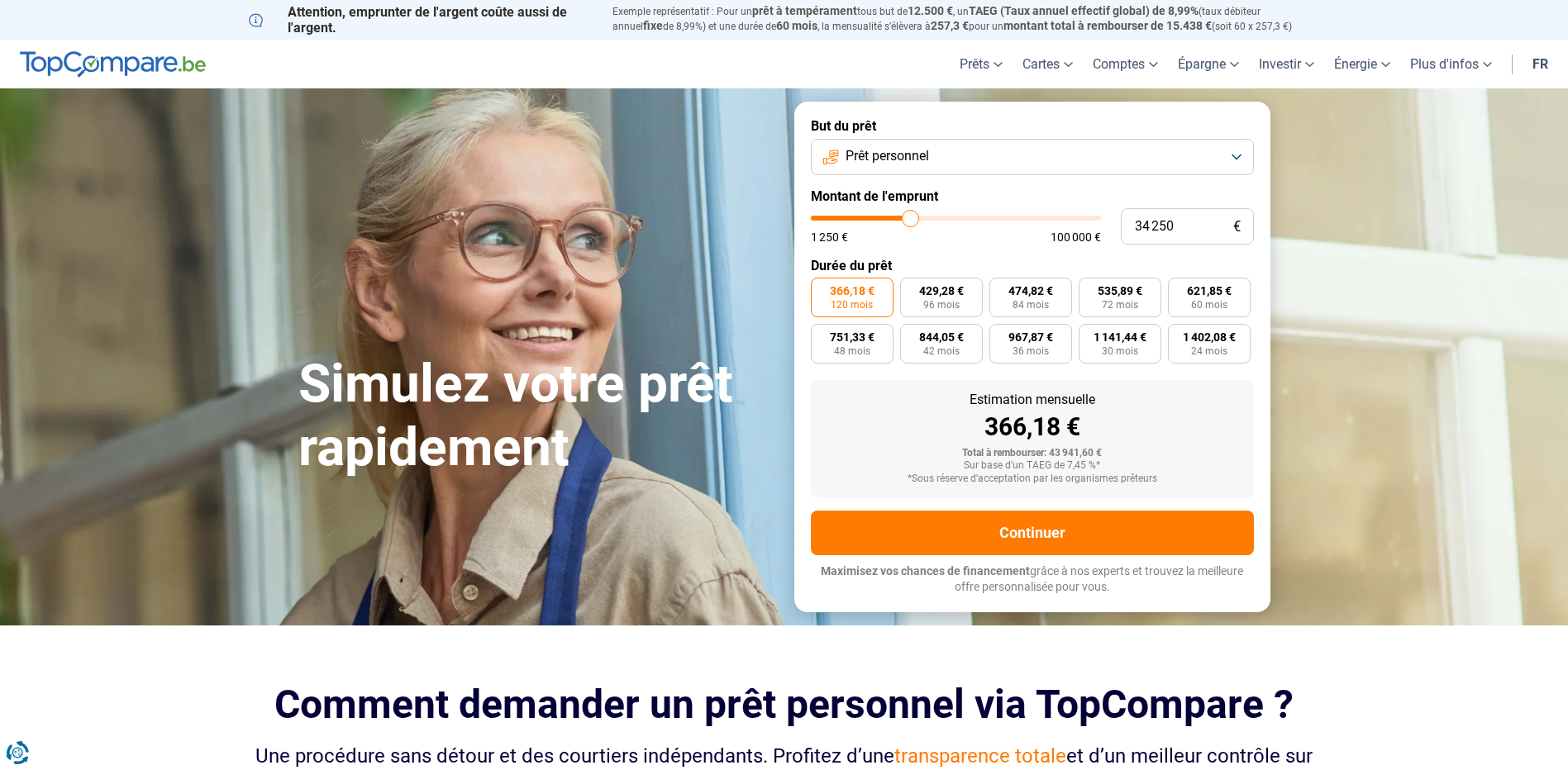
type input "34750"
type input "35 000"
type input "35000"
type input "35 250"
type input "35250"
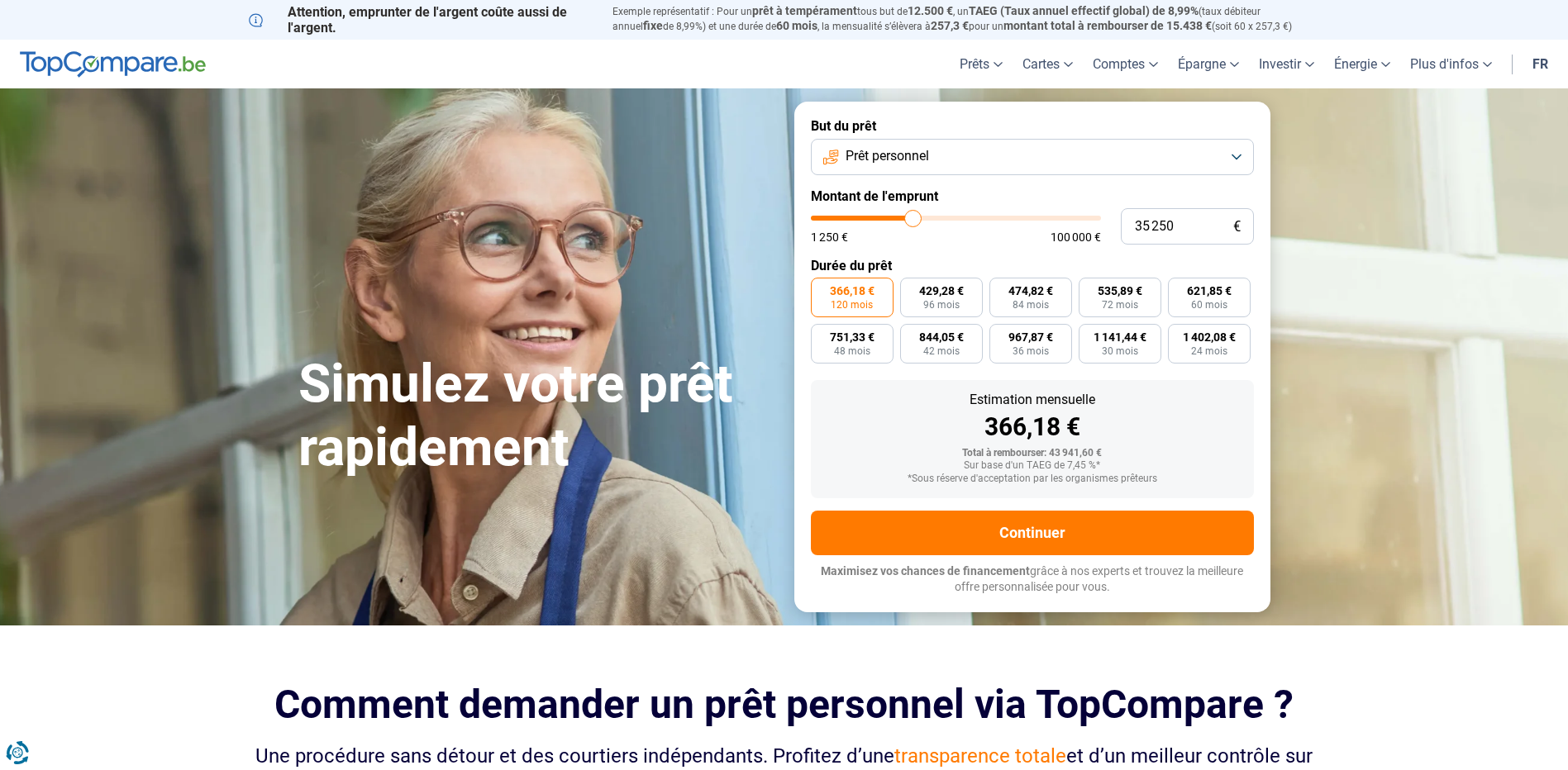
type input "35 500"
type input "35500"
type input "36 250"
type input "36250"
type input "36 750"
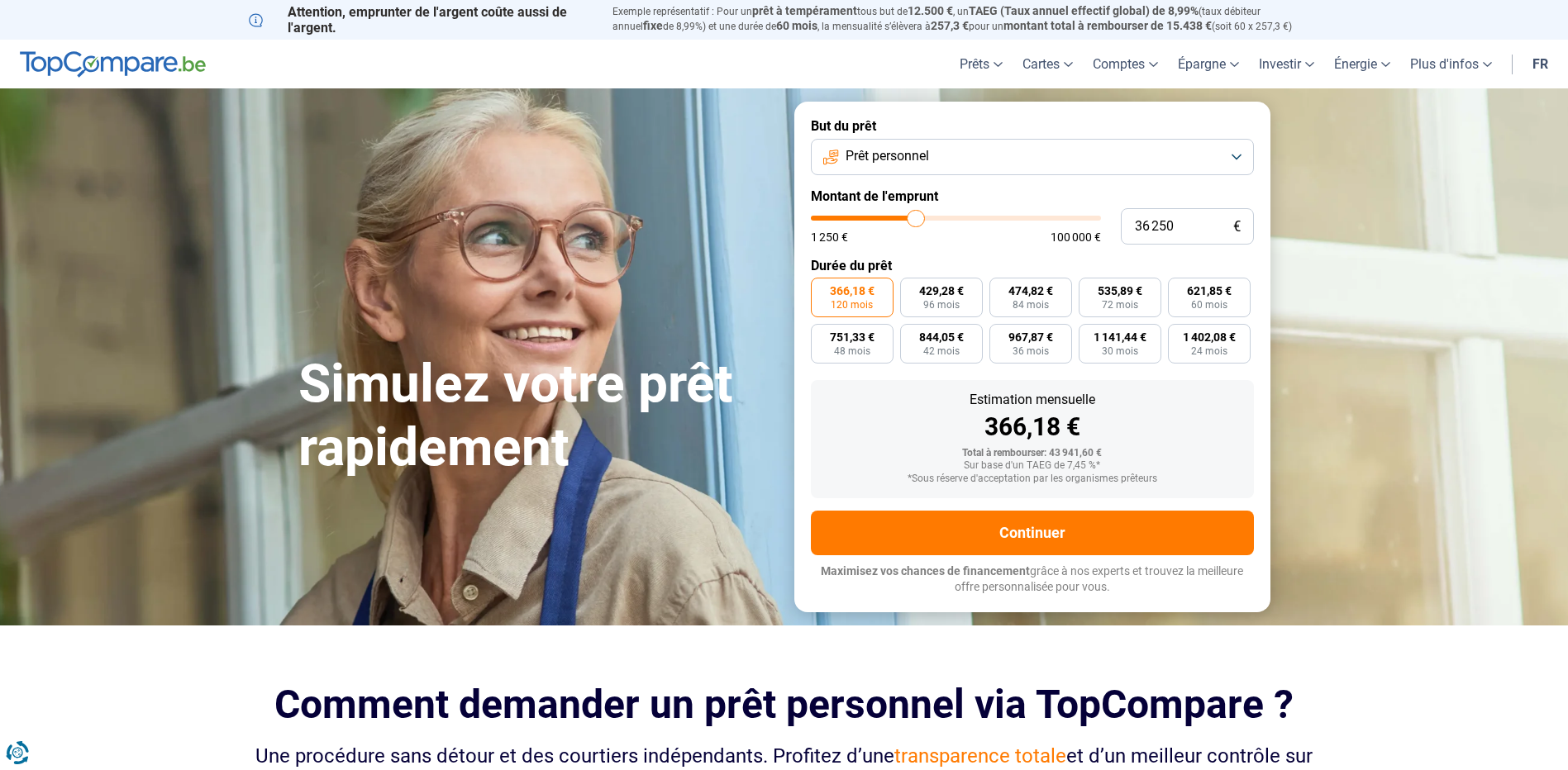
type input "36750"
type input "37 750"
type input "37750"
type input "38 250"
type input "38250"
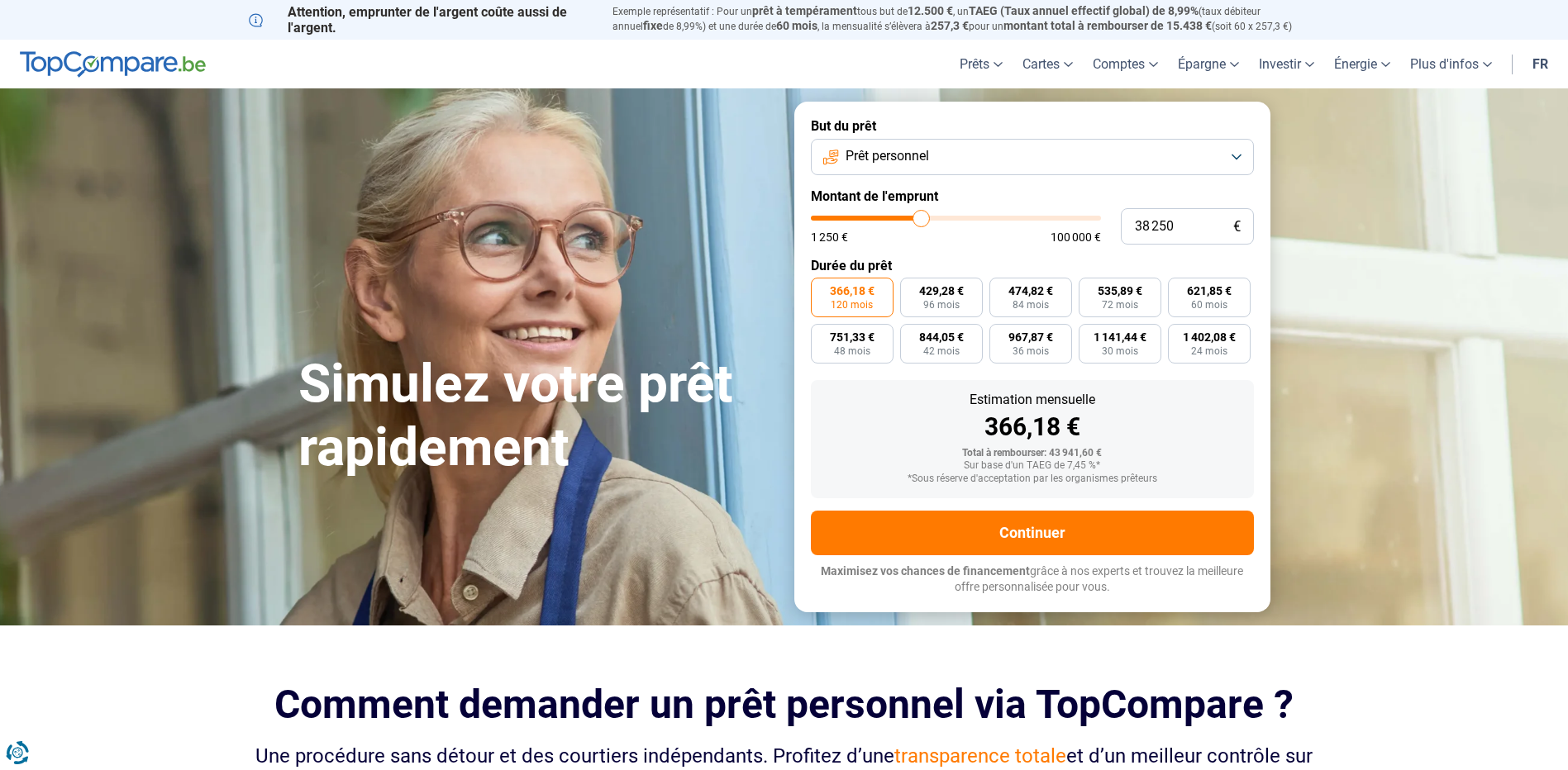
type input "39 500"
type input "39500"
type input "40 250"
type input "40250"
type input "40 750"
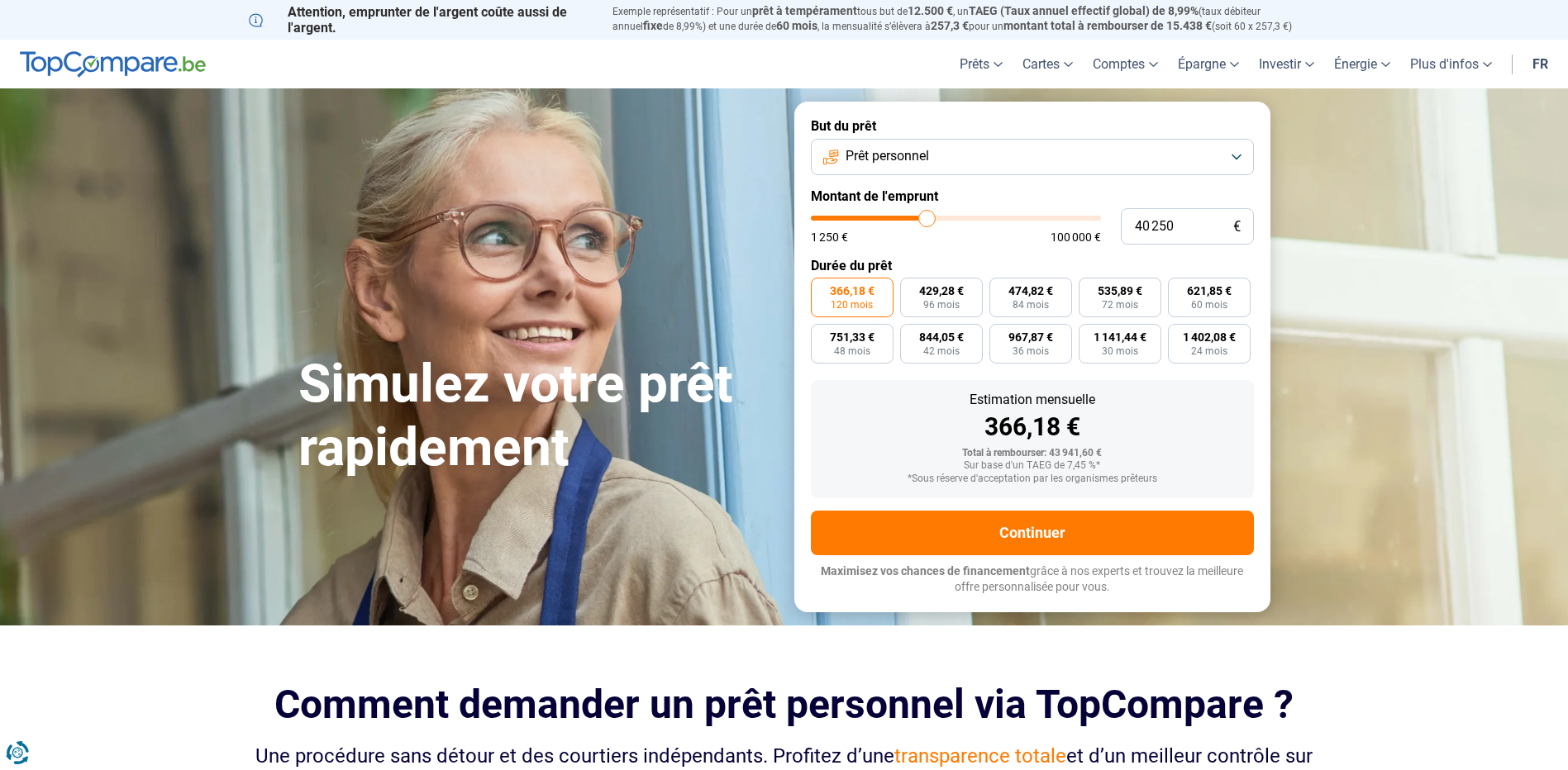
type input "40750"
type input "41 250"
type input "41250"
type input "41 500"
type input "41500"
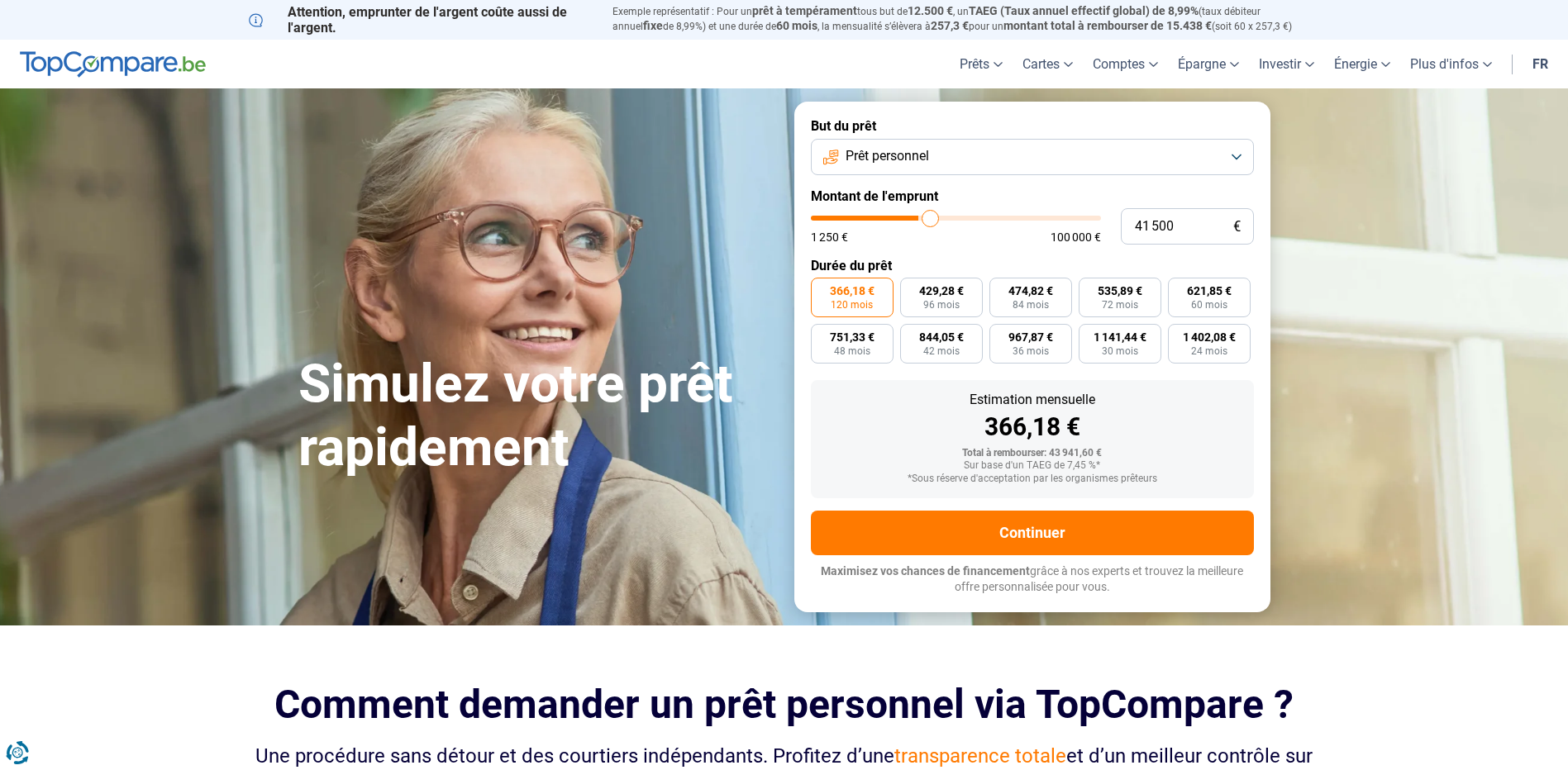
type input "42 000"
type input "42000"
type input "42 500"
type input "42500"
type input "42 750"
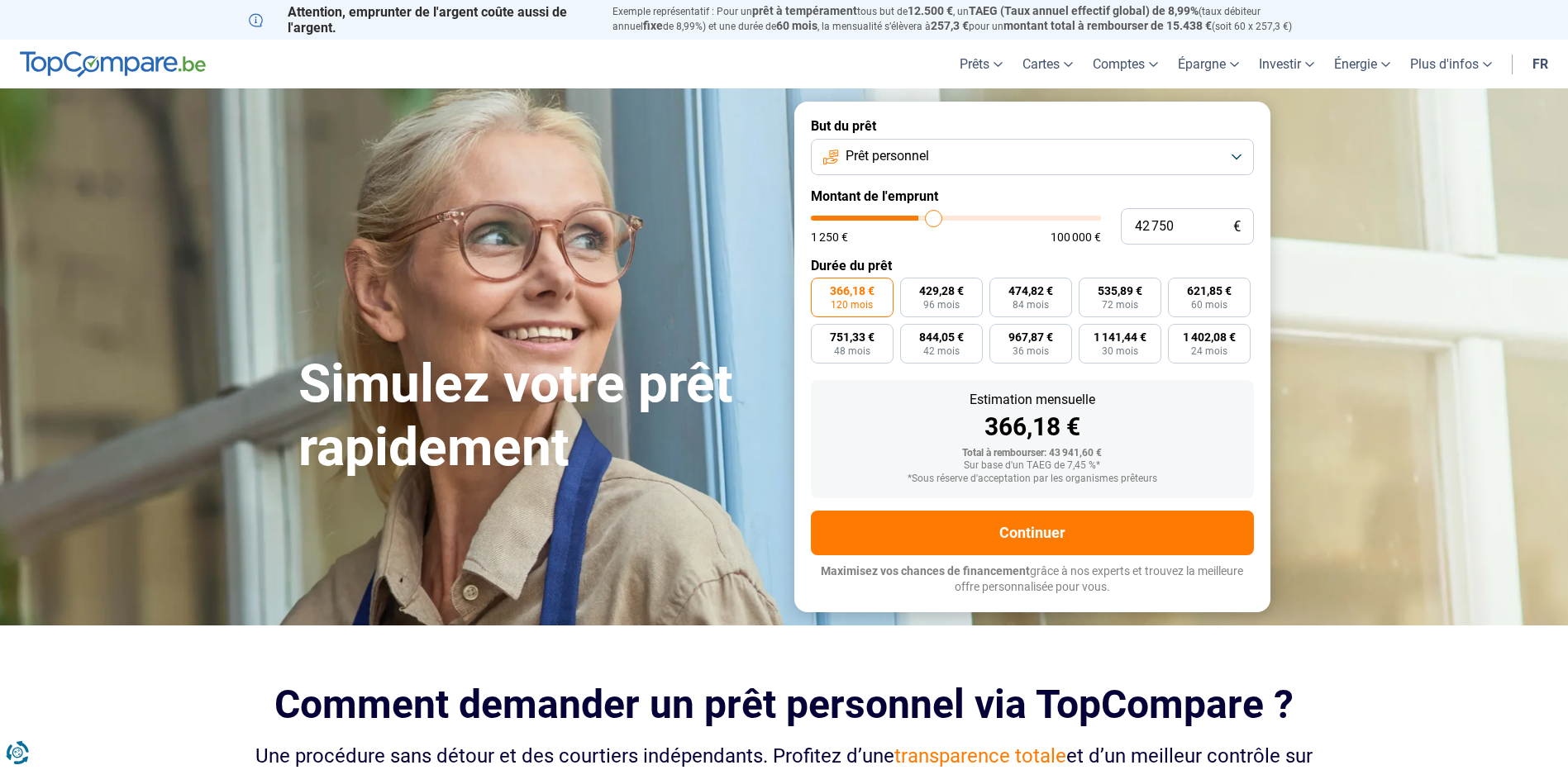
drag, startPoint x: 909, startPoint y: 222, endPoint x: 934, endPoint y: 226, distance: 25.3
type input "42750"
click at [934, 220] on input "range" at bounding box center [955, 218] width 290 height 5
type input "43 750"
type input "43750"
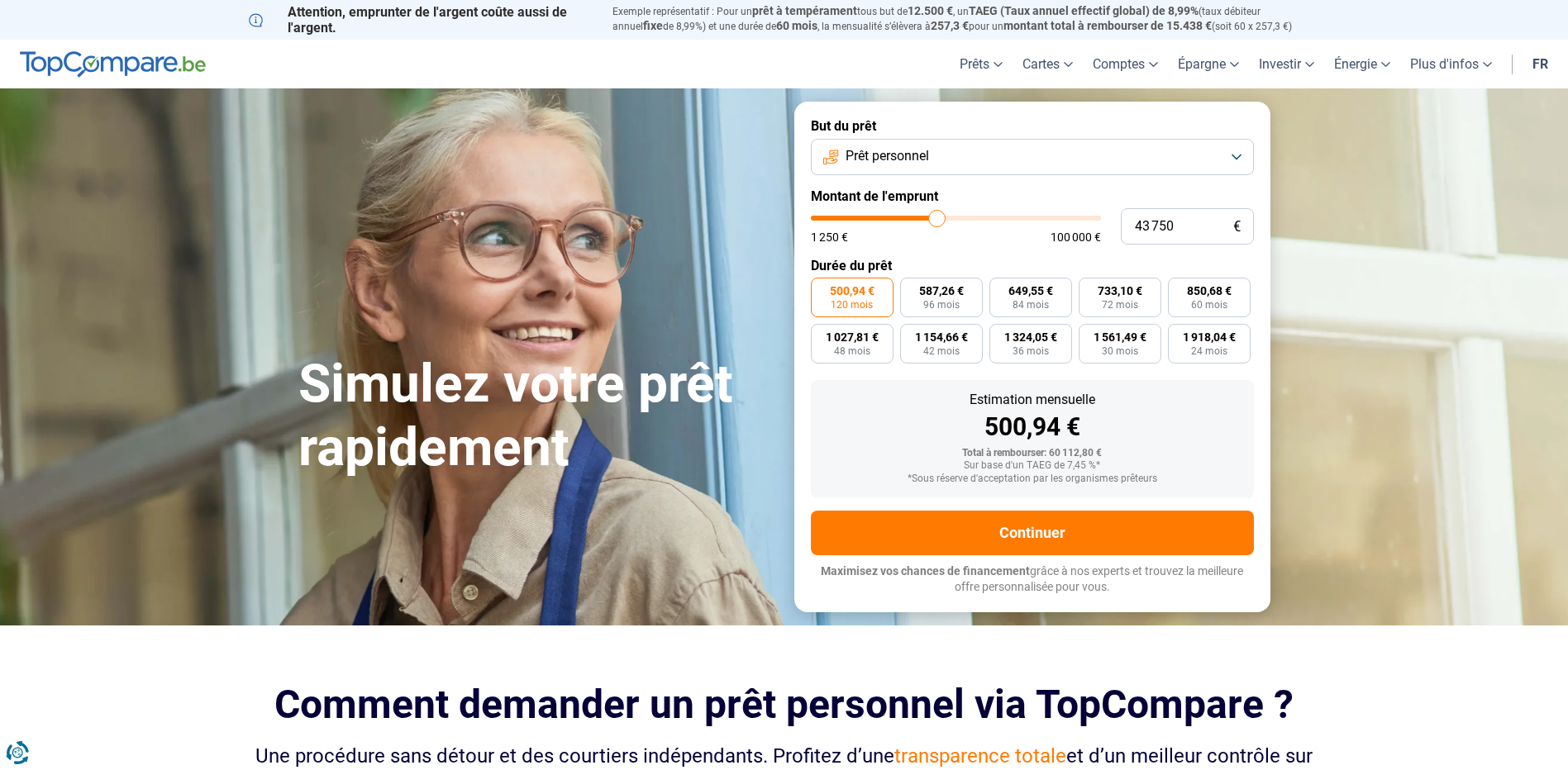
type input "45 000"
type input "45000"
type input "47 000"
type input "47000"
type input "49 500"
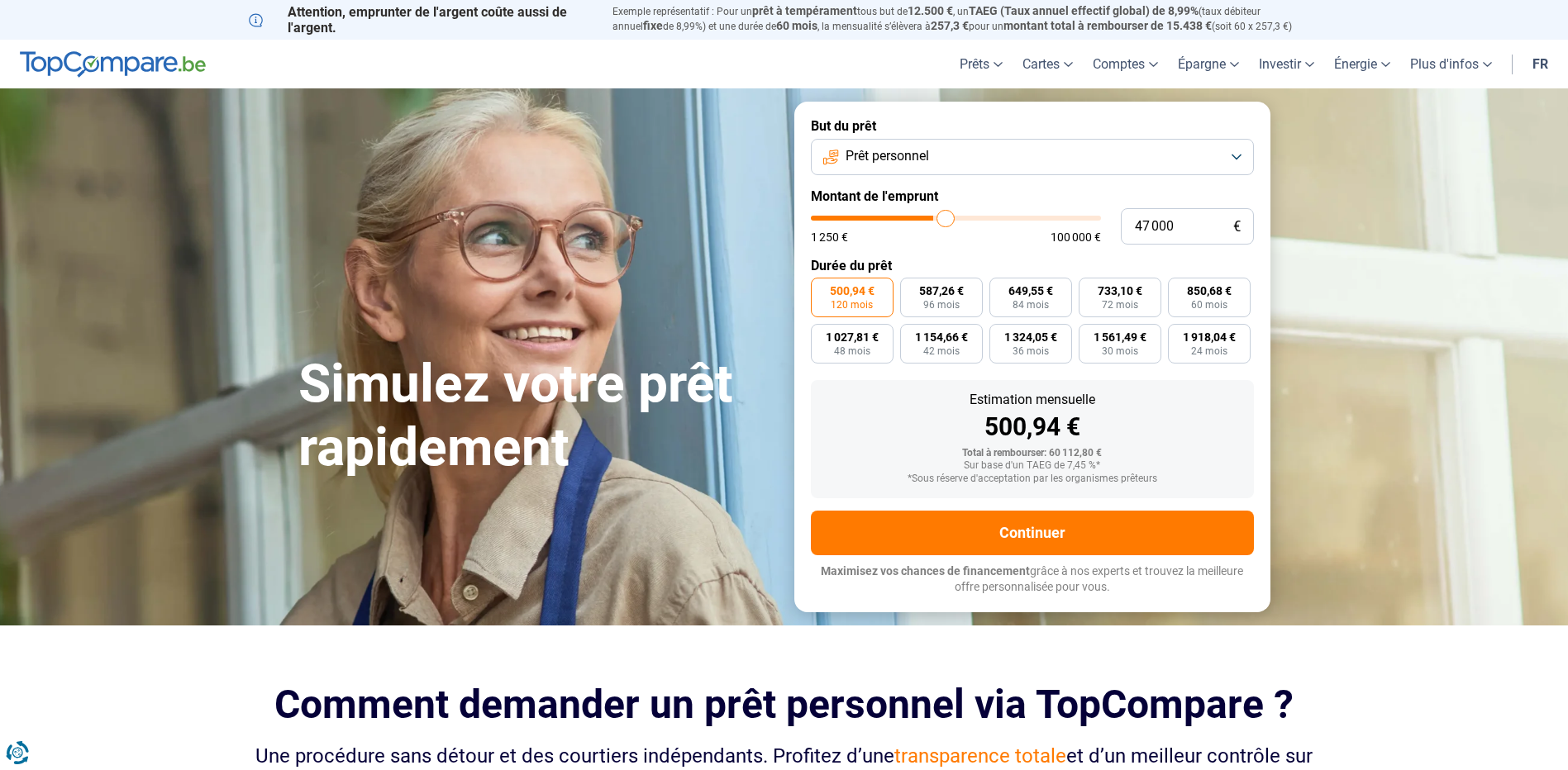
type input "49500"
type input "51 250"
type input "51250"
type input "53 500"
type input "53500"
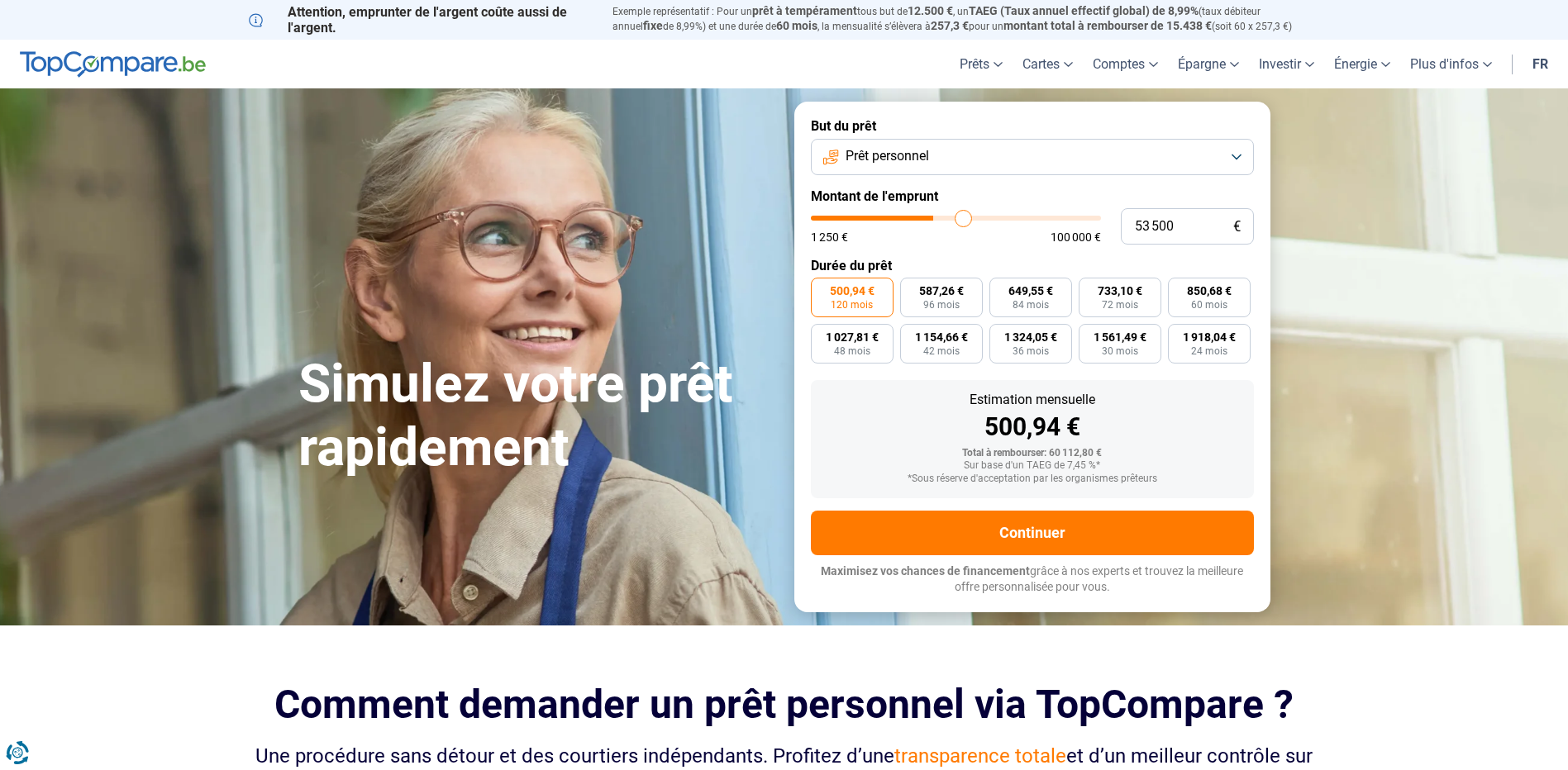
type input "55 000"
type input "55000"
type input "56 250"
type input "56250"
type input "57 750"
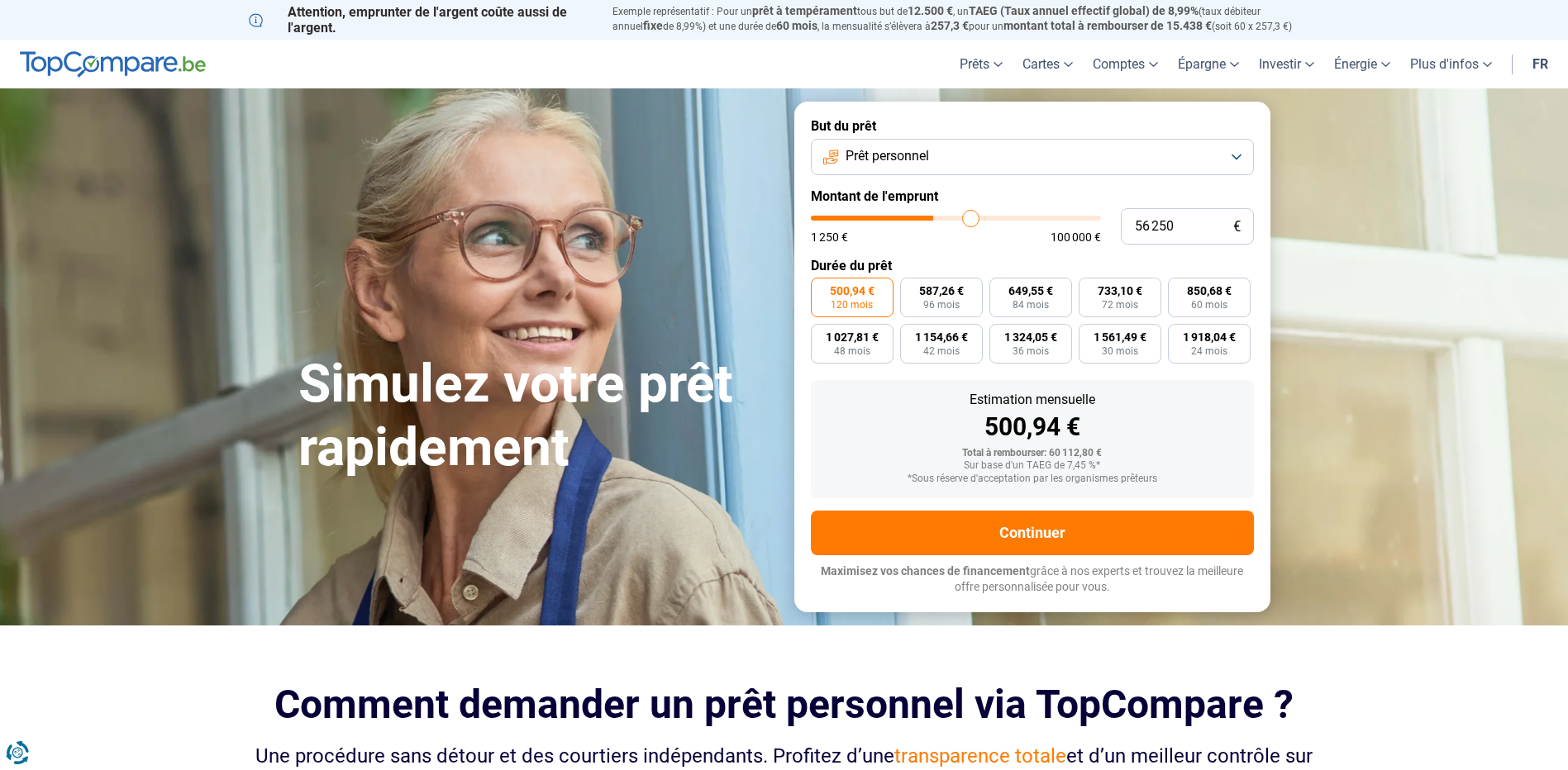
type input "57750"
type input "58 750"
type input "58750"
click at [978, 220] on input "range" at bounding box center [955, 218] width 290 height 5
drag, startPoint x: 1011, startPoint y: 230, endPoint x: 1035, endPoint y: 231, distance: 24.0
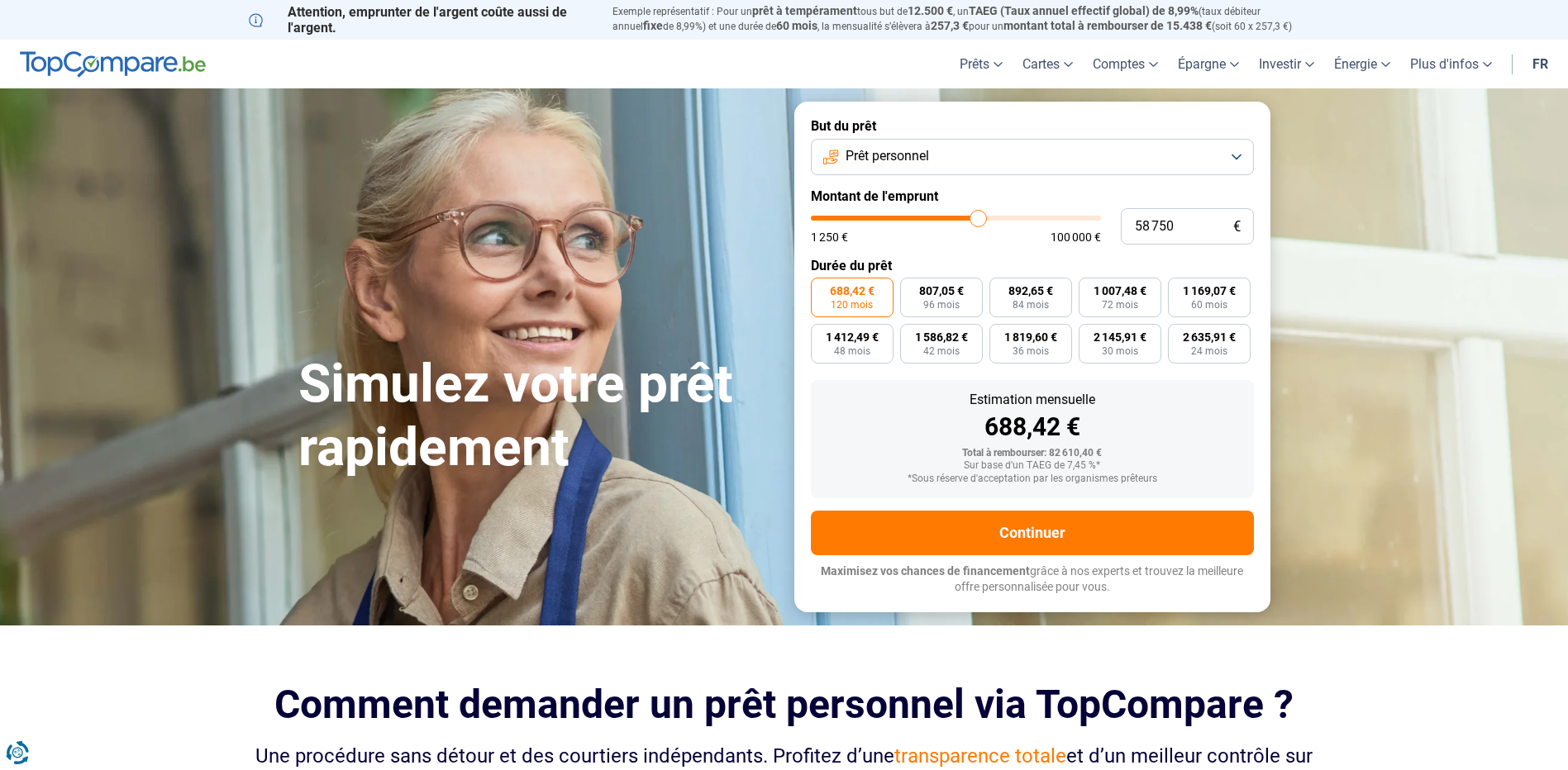
click at [1032, 230] on div "1 250 € 100 000 €" at bounding box center [955, 229] width 290 height 27
type input "53 000"
type input "53000"
type input "54 500"
type input "54500"
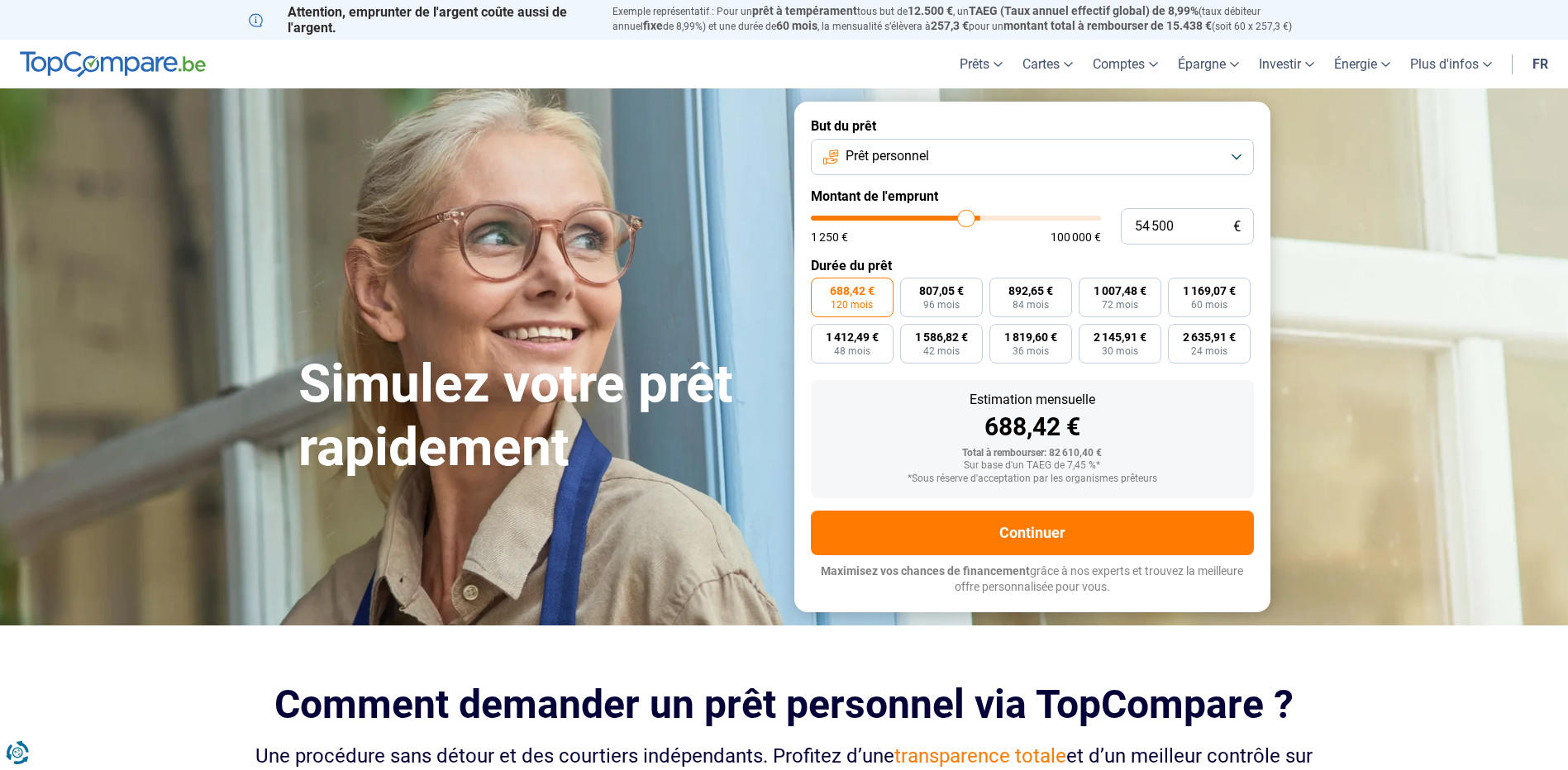
type input "57 500"
type input "57500"
type input "60 250"
type input "60250"
type input "61 750"
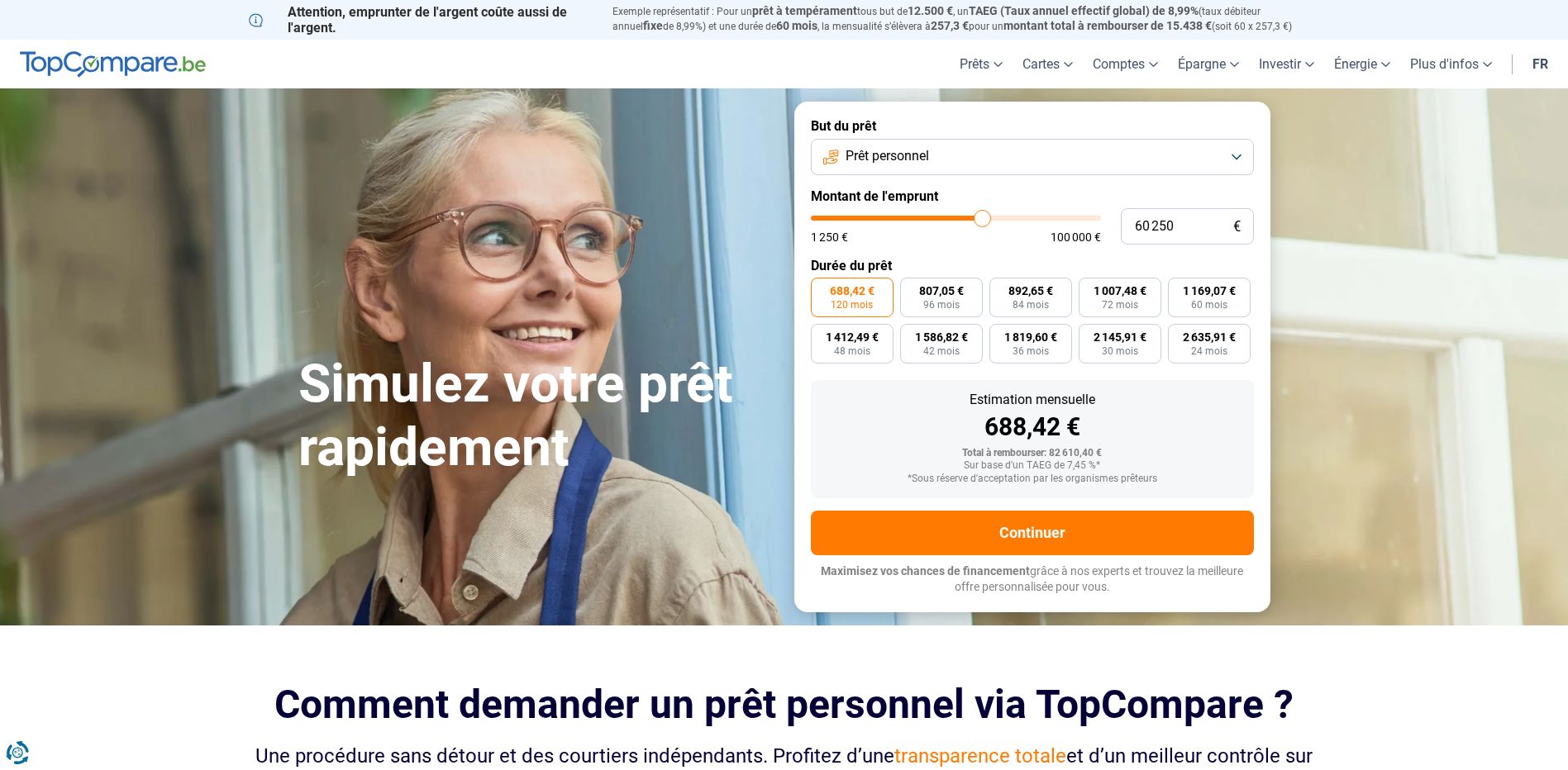
type input "61750"
type input "63 500"
type input "63500"
type input "65 250"
type input "65250"
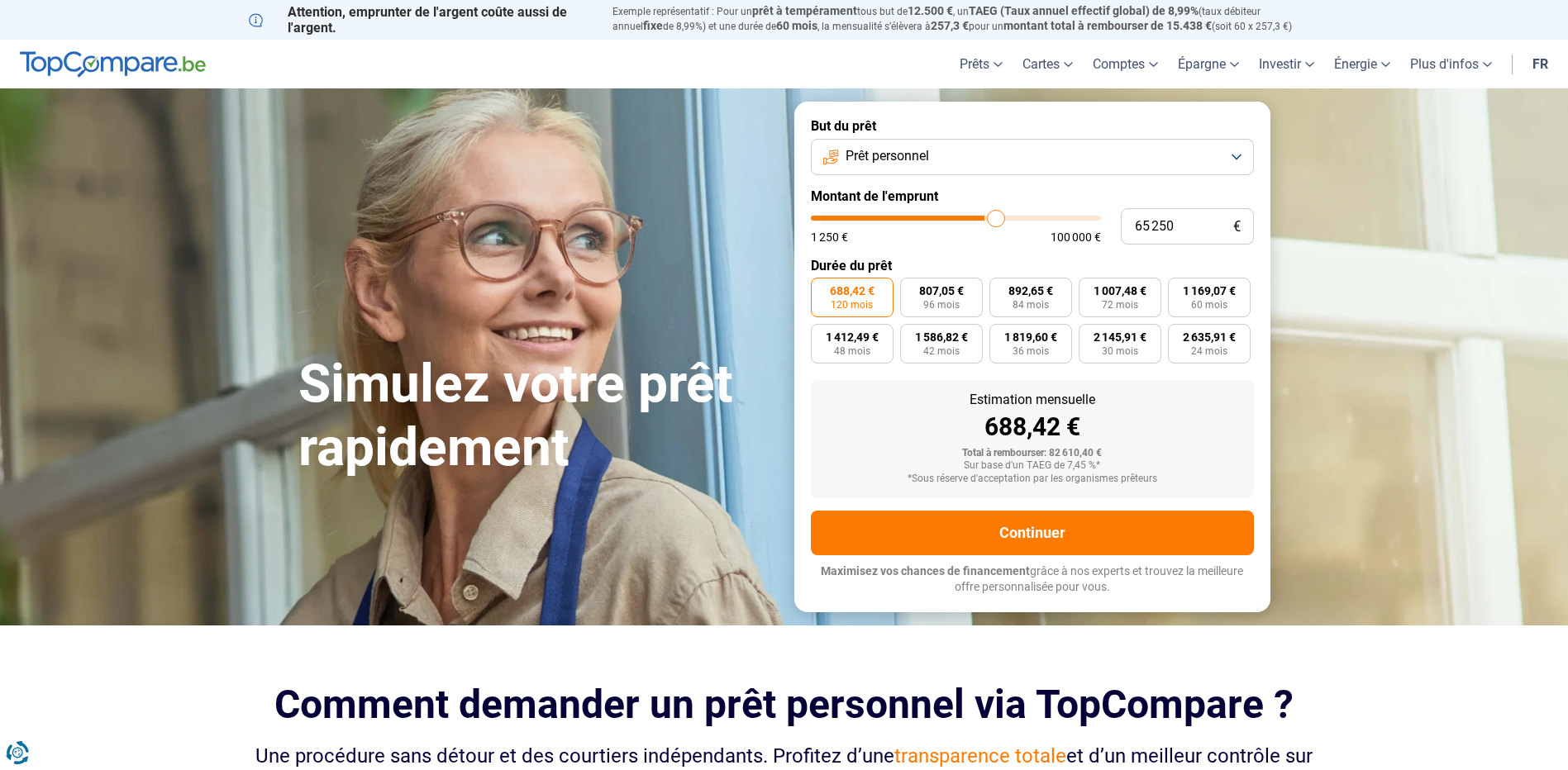
type input "66 500"
type input "66500"
type input "68 250"
type input "68250"
type input "69 500"
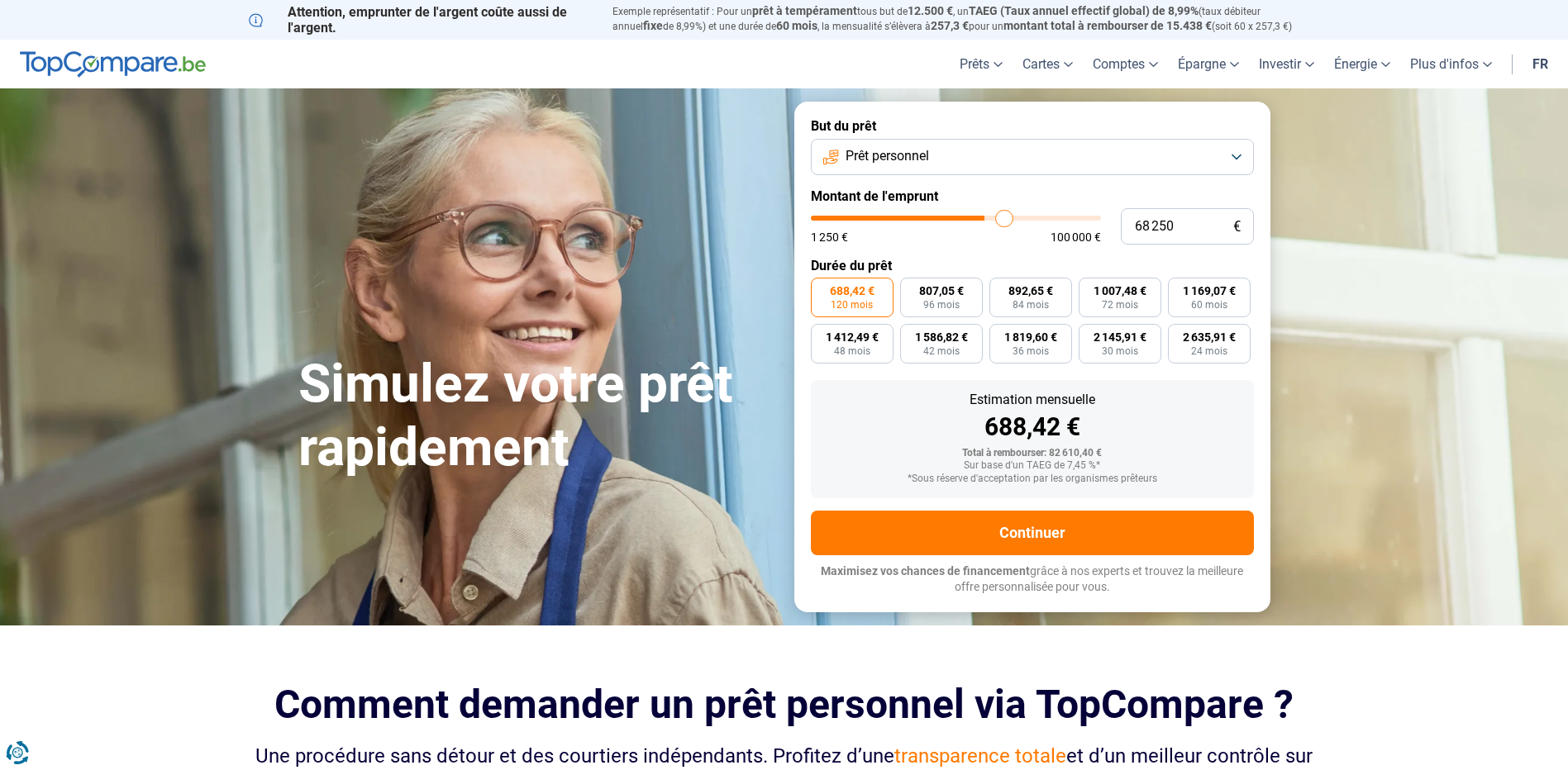
type input "69500"
type input "70 500"
type input "70500"
type input "71 750"
type input "71750"
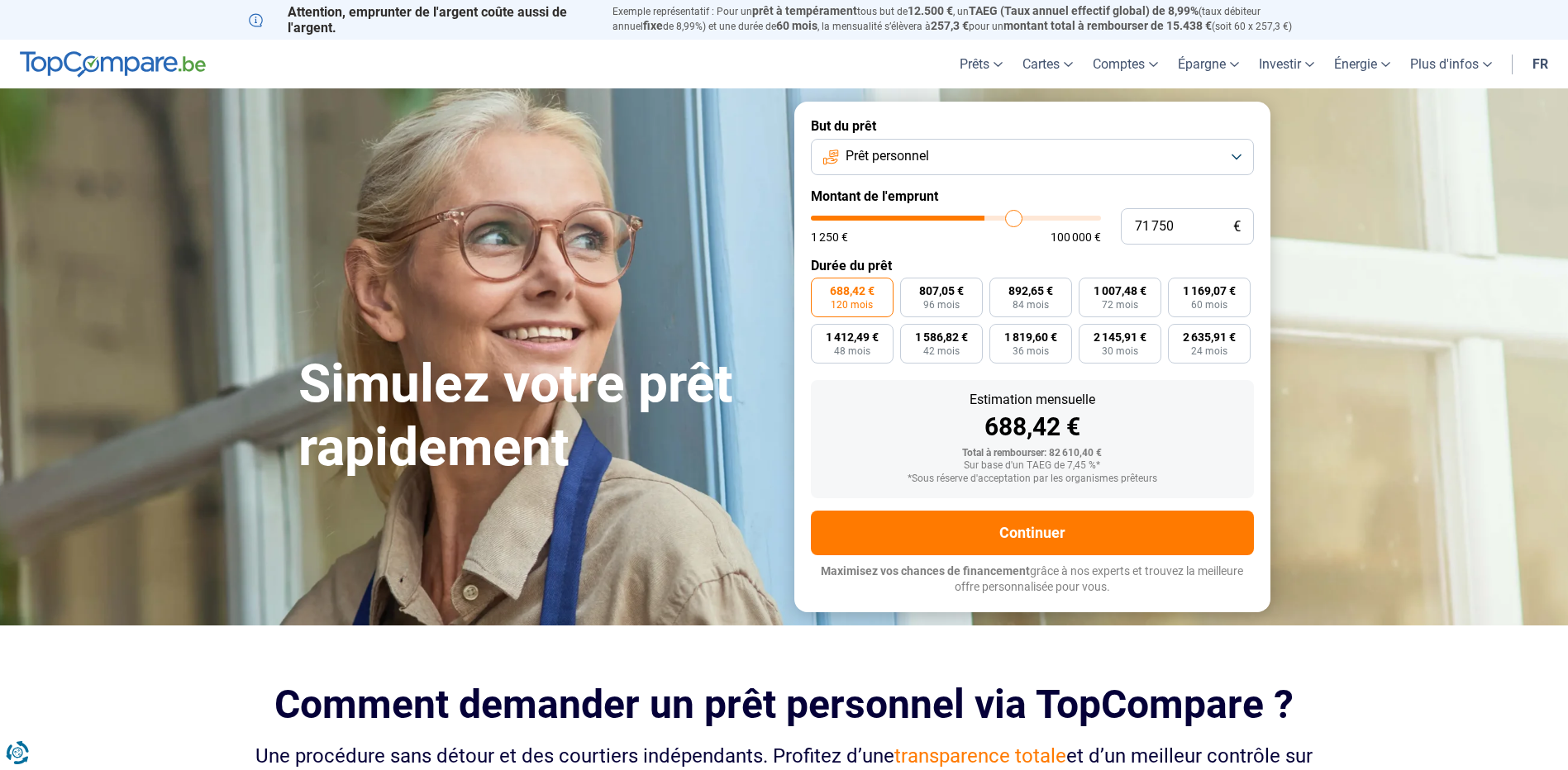
type input "72 500"
drag, startPoint x: 981, startPoint y: 218, endPoint x: 1019, endPoint y: 221, distance: 38.1
click at [1016, 220] on input "range" at bounding box center [955, 218] width 290 height 5
drag, startPoint x: 1019, startPoint y: 221, endPoint x: 1052, endPoint y: 218, distance: 33.1
click at [1052, 220] on input "range" at bounding box center [955, 218] width 290 height 5
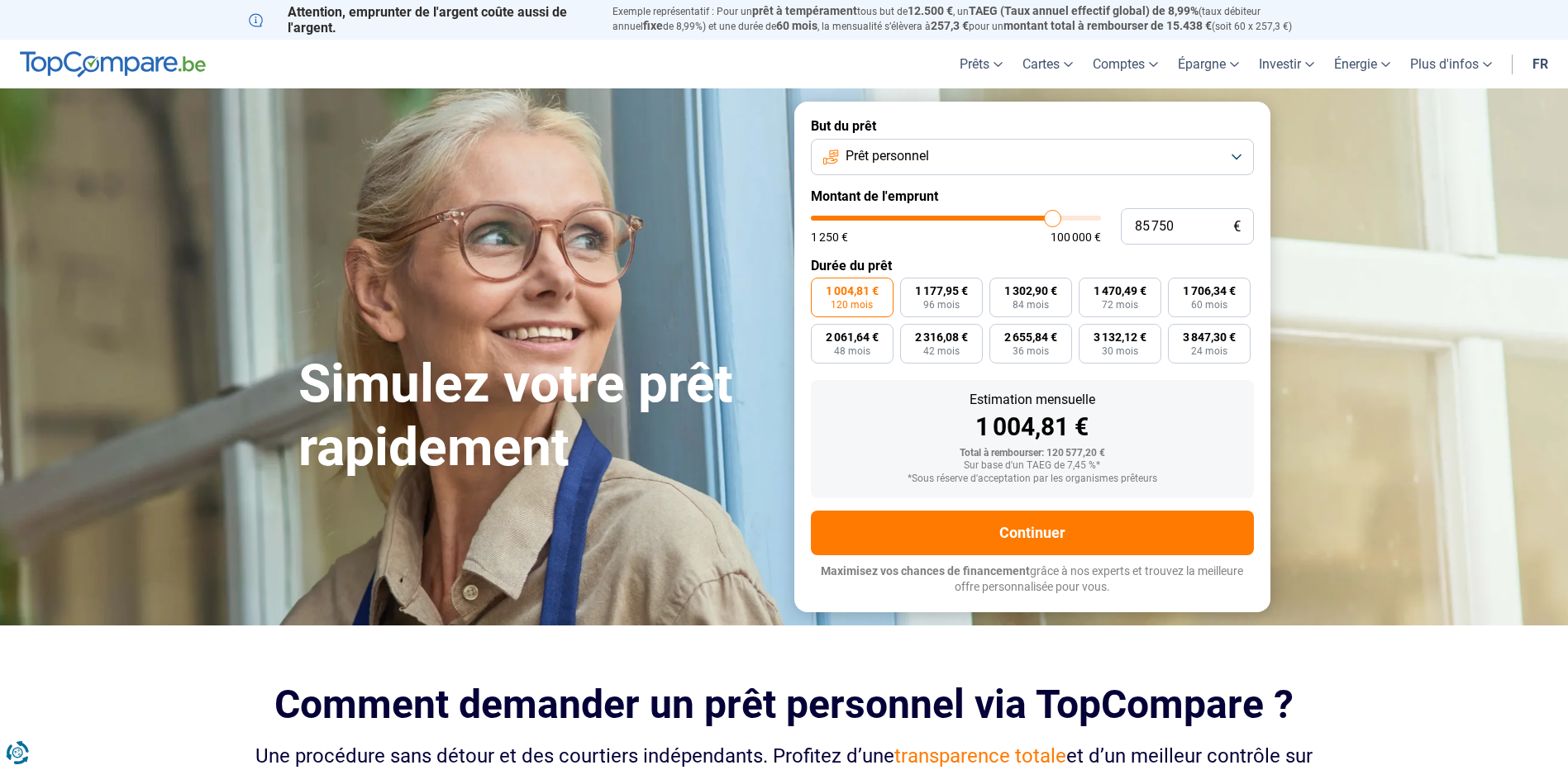
click at [1024, 171] on button "Prêt personnel" at bounding box center [1032, 157] width 443 height 37
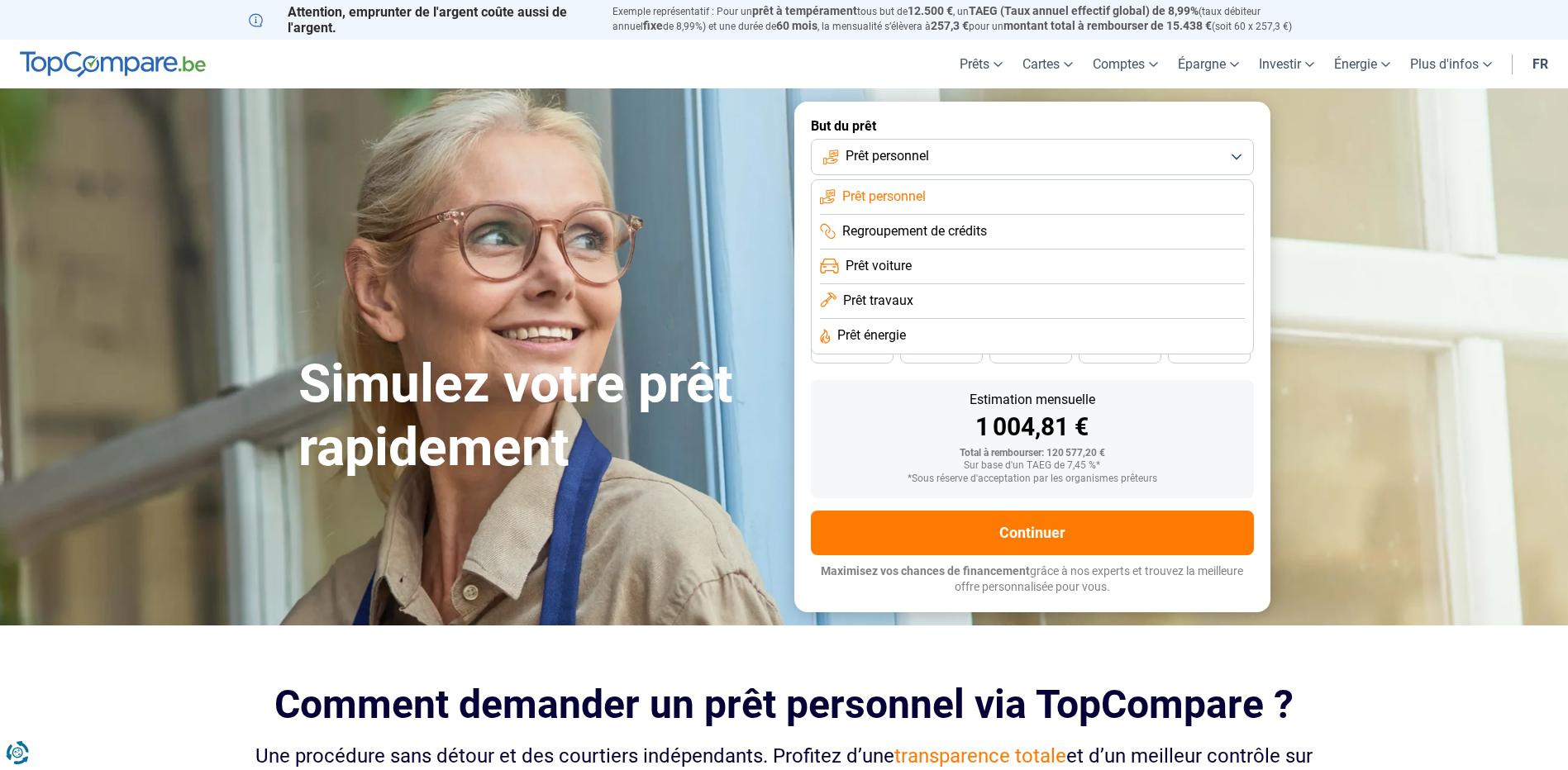
click at [917, 302] on li "Prêt travaux" at bounding box center [1032, 301] width 424 height 35
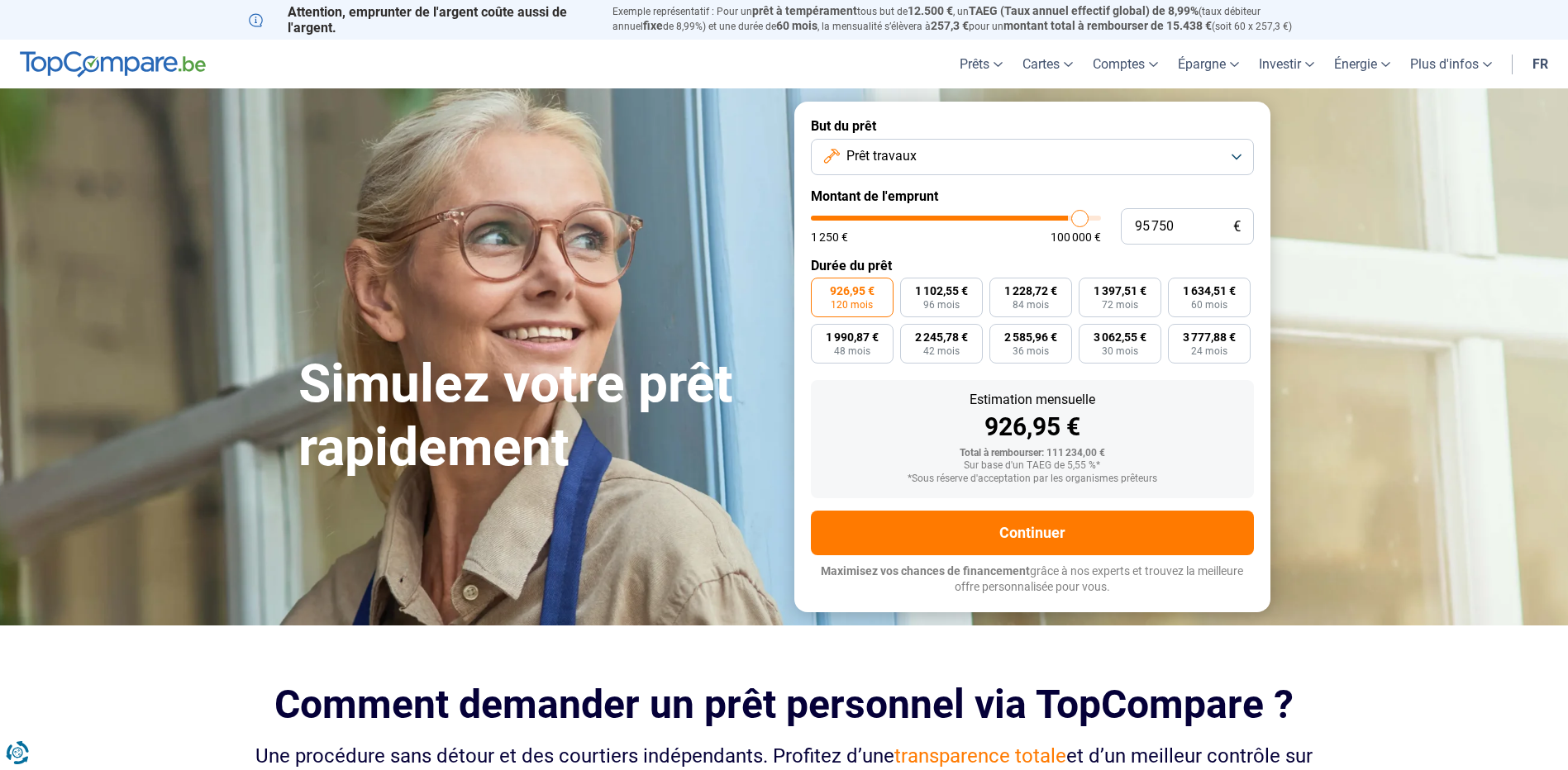
drag, startPoint x: 1060, startPoint y: 220, endPoint x: 1076, endPoint y: 220, distance: 16.0
click at [1079, 220] on input "range" at bounding box center [955, 218] width 290 height 5
drag, startPoint x: 1072, startPoint y: 220, endPoint x: 1019, endPoint y: 220, distance: 53.0
click at [1019, 220] on input "range" at bounding box center [955, 218] width 290 height 5
drag, startPoint x: 1019, startPoint y: 221, endPoint x: 972, endPoint y: 226, distance: 47.3
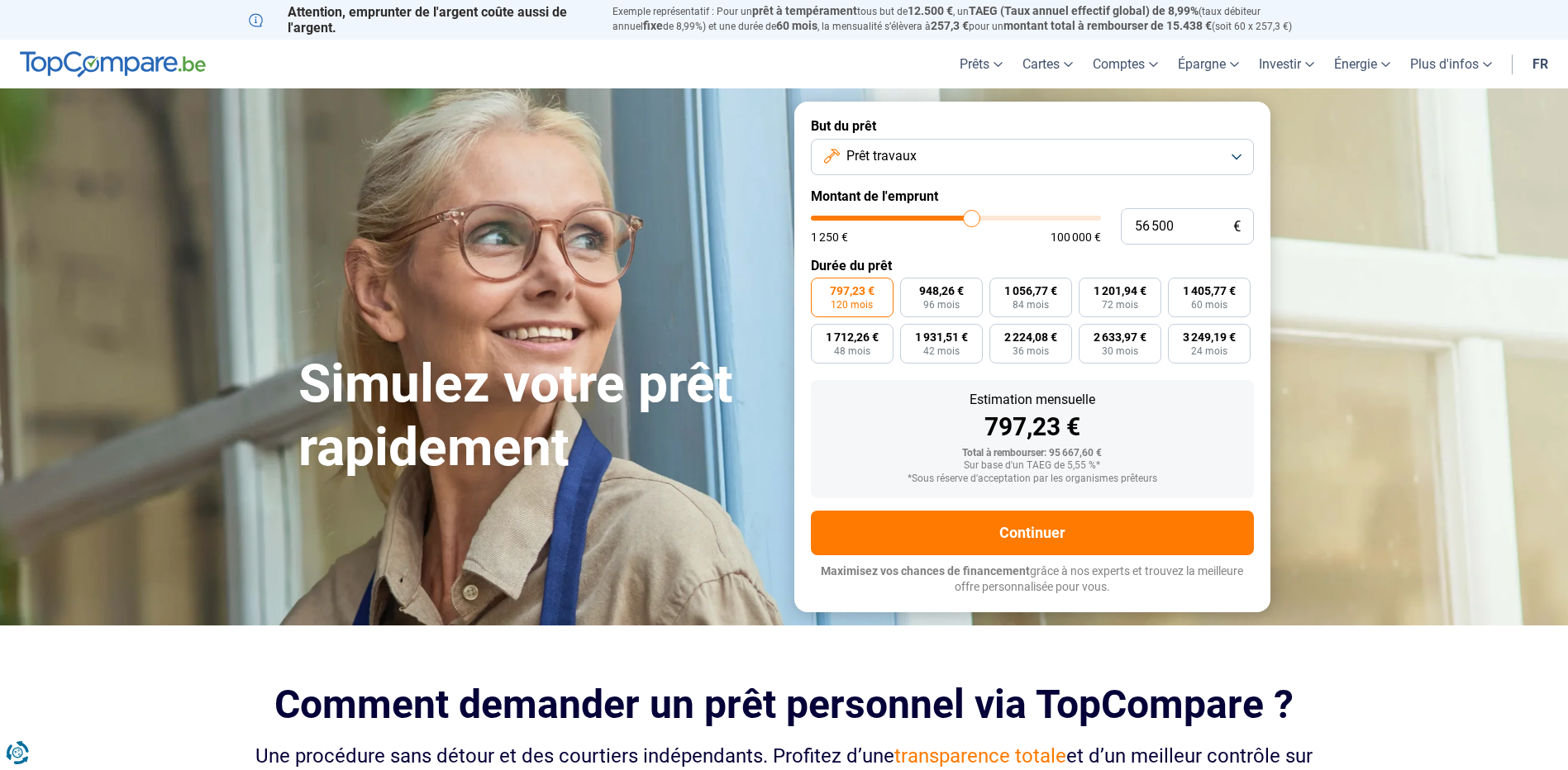
click at [972, 220] on input "range" at bounding box center [955, 218] width 290 height 5
drag, startPoint x: 952, startPoint y: 227, endPoint x: 926, endPoint y: 229, distance: 26.1
click at [928, 220] on input "range" at bounding box center [955, 218] width 290 height 5
drag, startPoint x: 926, startPoint y: 229, endPoint x: 901, endPoint y: 231, distance: 25.1
click at [901, 231] on div "1 250 € 100 000 €" at bounding box center [955, 229] width 290 height 27
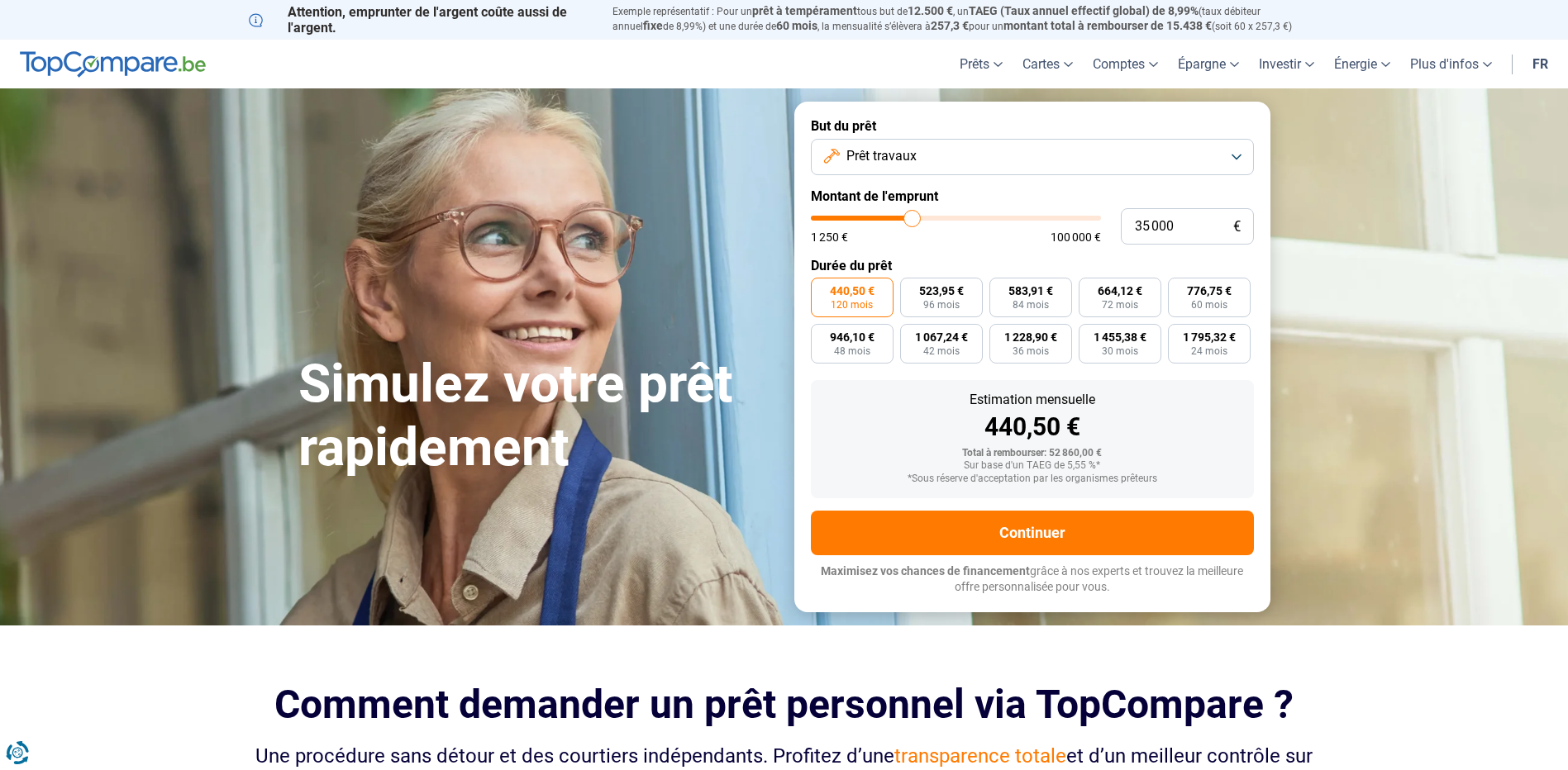
drag, startPoint x: 926, startPoint y: 221, endPoint x: 913, endPoint y: 222, distance: 13.0
click at [913, 220] on input "range" at bounding box center [955, 218] width 290 height 5
